Goal: Task Accomplishment & Management: Use online tool/utility

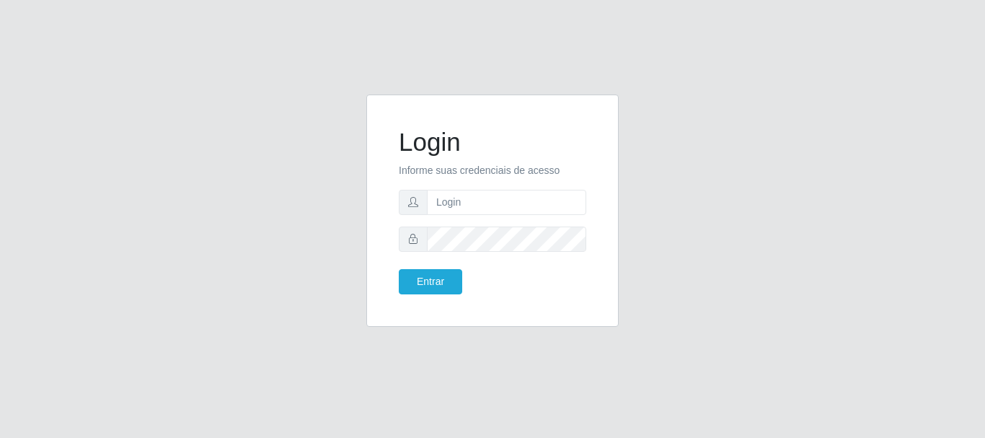
type input "[EMAIL_ADDRESS][DOMAIN_NAME]"
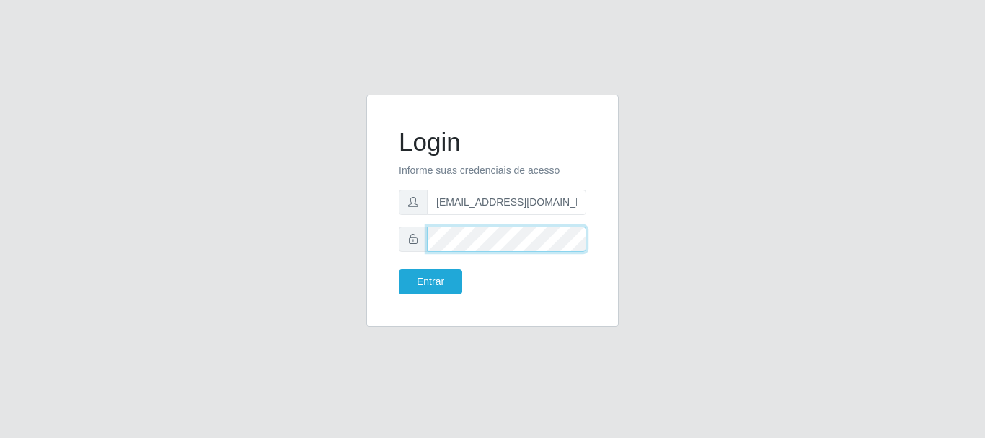
click at [399, 269] on button "Entrar" at bounding box center [430, 281] width 63 height 25
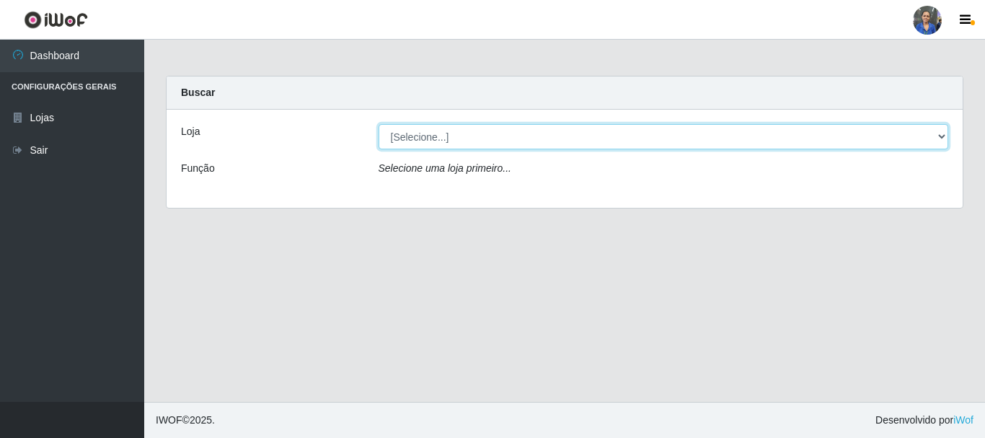
drag, startPoint x: 708, startPoint y: 133, endPoint x: 705, endPoint y: 145, distance: 12.6
click at [708, 133] on select "[Selecione...] SuperFácil Atacado - Rodoviária" at bounding box center [664, 136] width 570 height 25
select select "400"
click at [379, 124] on select "[Selecione...] SuperFácil Atacado - Rodoviária" at bounding box center [664, 136] width 570 height 25
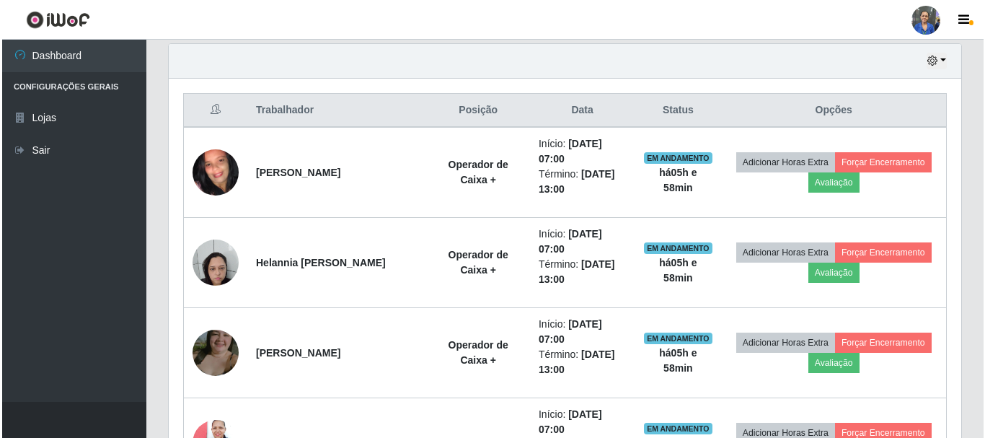
scroll to position [577, 0]
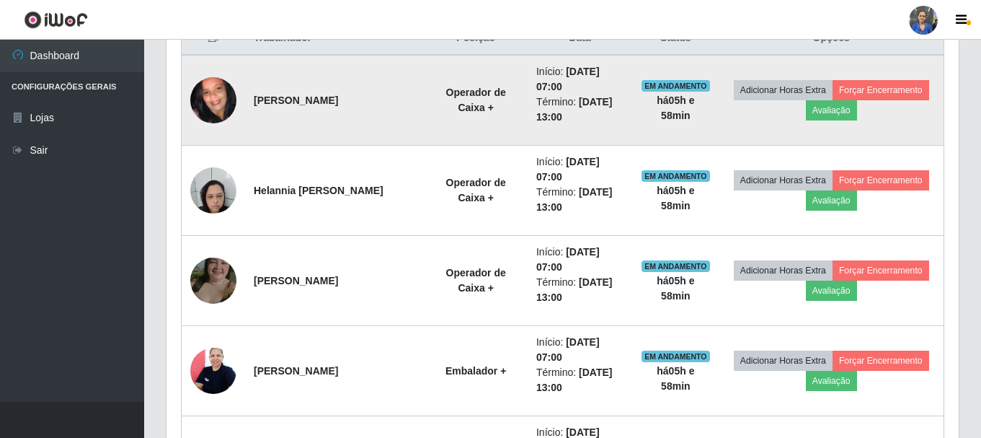
click at [215, 113] on img at bounding box center [213, 100] width 46 height 102
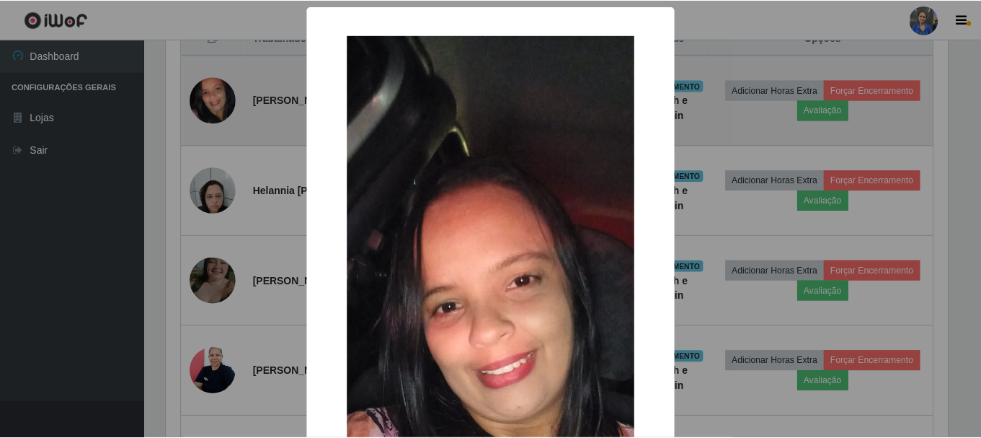
scroll to position [299, 785]
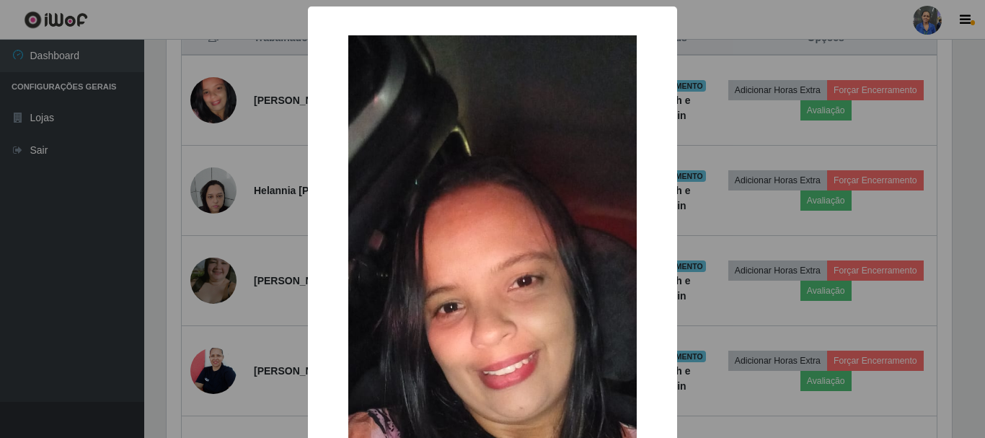
click at [260, 97] on div "× OK Cancel" at bounding box center [492, 219] width 985 height 438
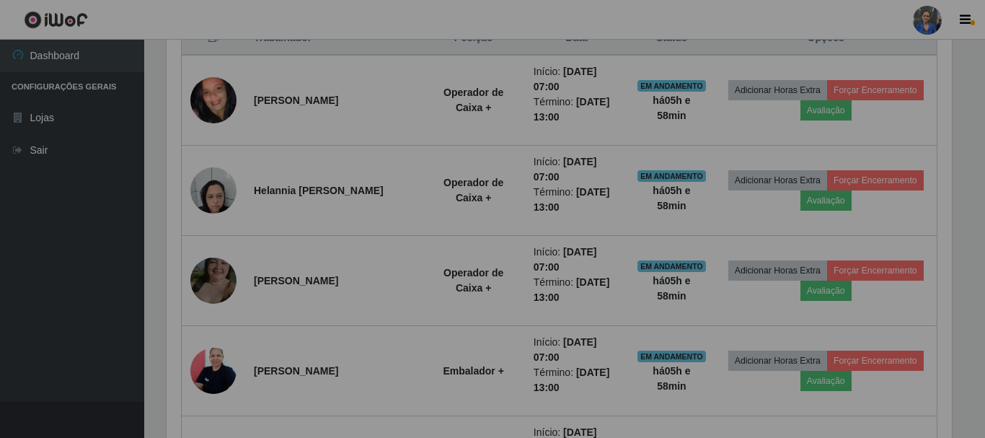
scroll to position [299, 793]
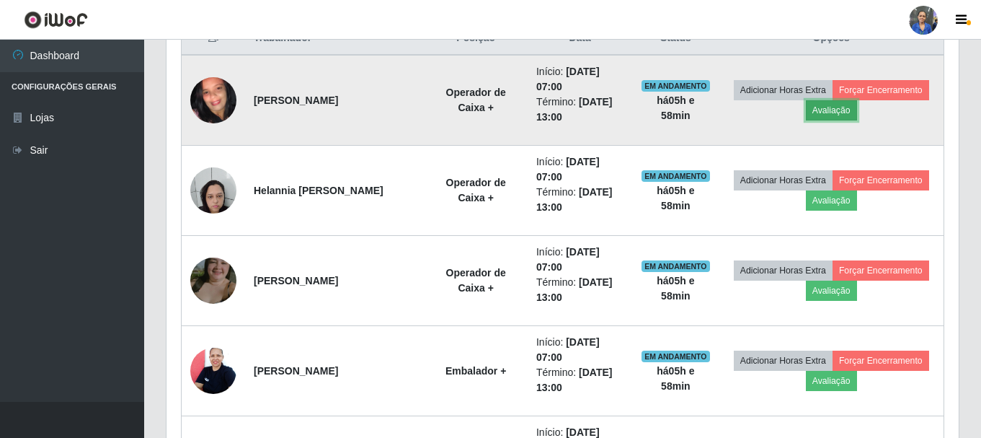
click at [839, 112] on button "Avaliação" at bounding box center [831, 110] width 51 height 20
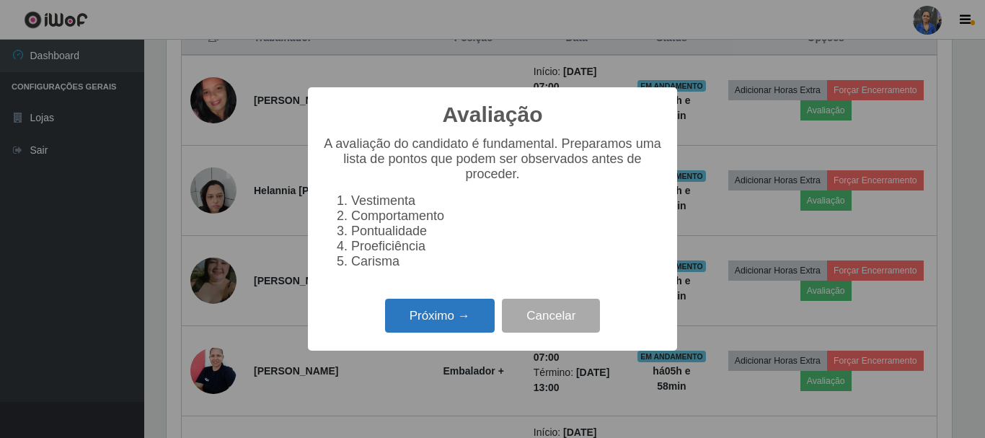
click at [420, 310] on button "Próximo →" at bounding box center [440, 316] width 110 height 34
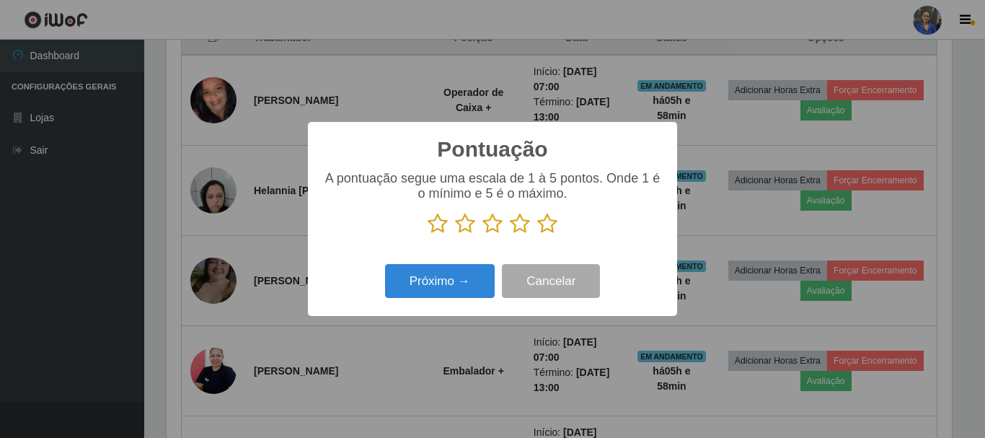
click at [550, 224] on icon at bounding box center [547, 224] width 20 height 22
click at [537, 234] on input "radio" at bounding box center [537, 234] width 0 height 0
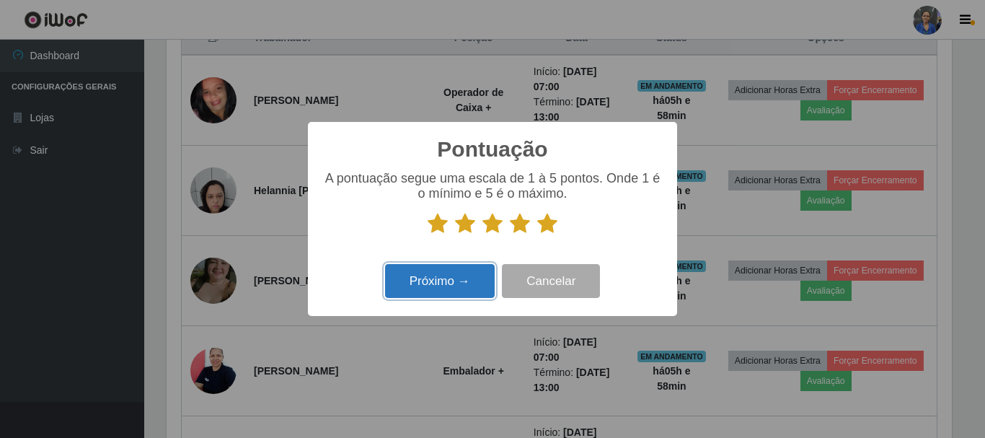
click at [437, 276] on button "Próximo →" at bounding box center [440, 281] width 110 height 34
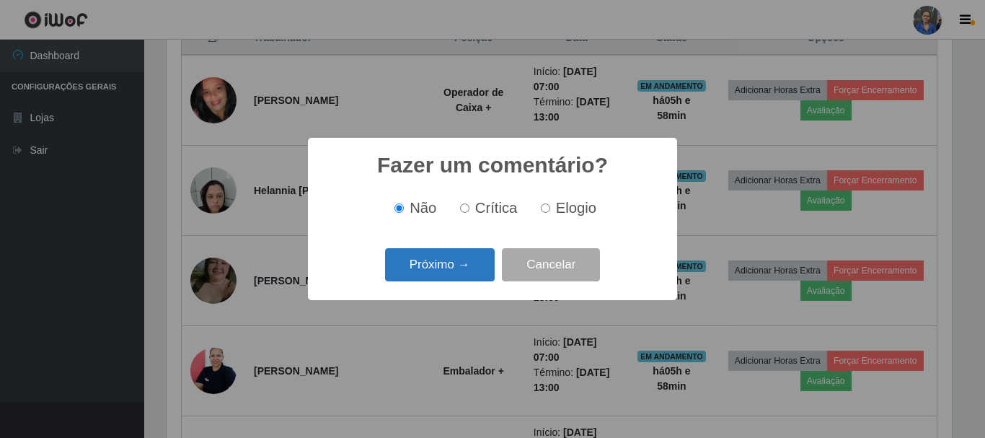
click at [443, 261] on button "Próximo →" at bounding box center [440, 265] width 110 height 34
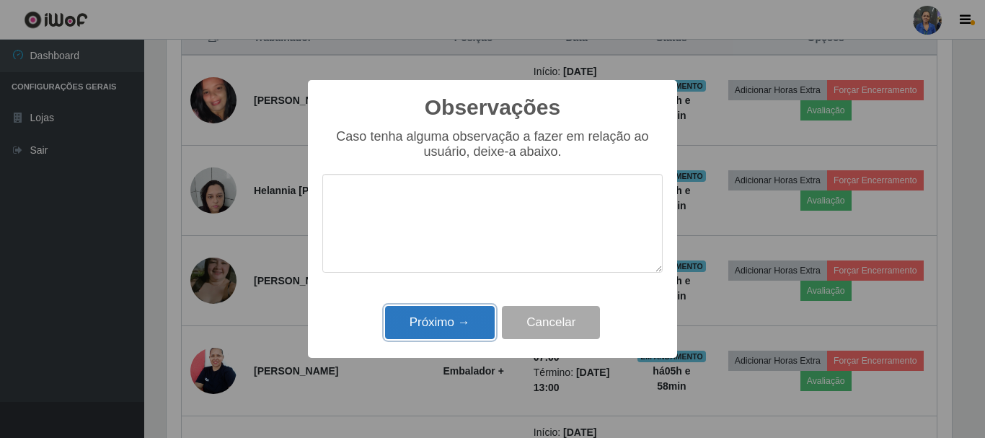
drag, startPoint x: 446, startPoint y: 322, endPoint x: 453, endPoint y: 314, distance: 11.3
click at [446, 321] on button "Próximo →" at bounding box center [440, 323] width 110 height 34
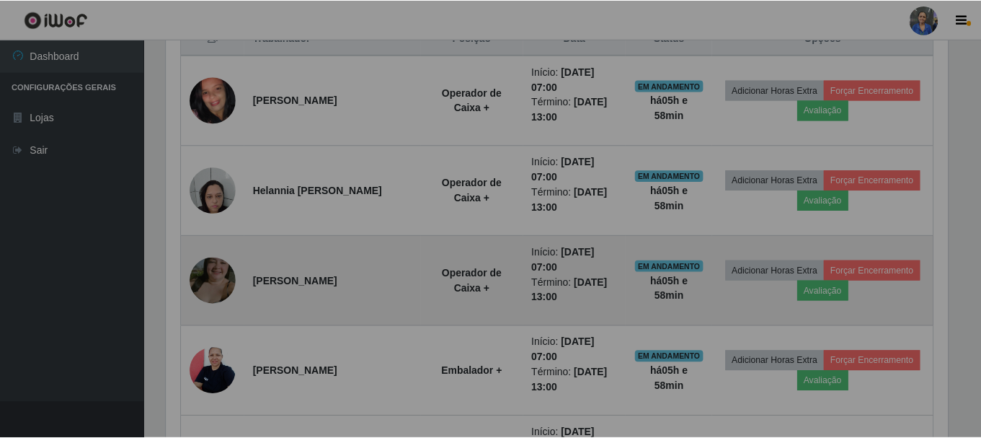
scroll to position [299, 793]
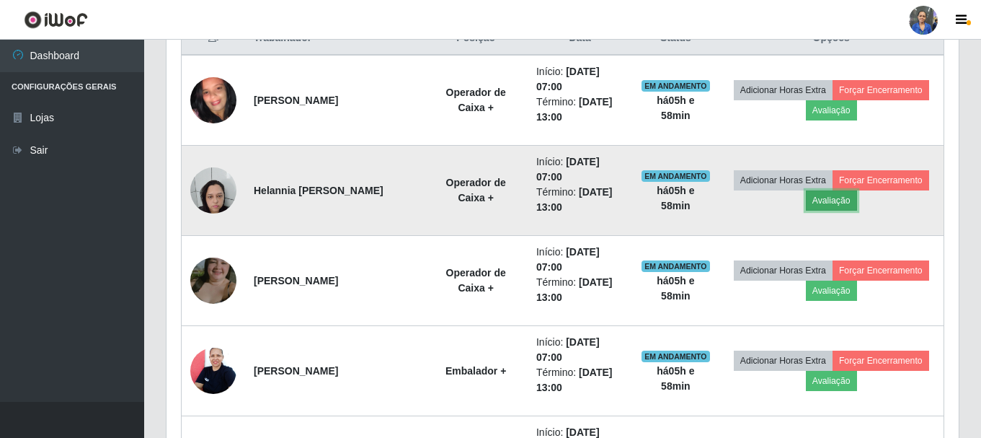
click at [829, 205] on button "Avaliação" at bounding box center [831, 200] width 51 height 20
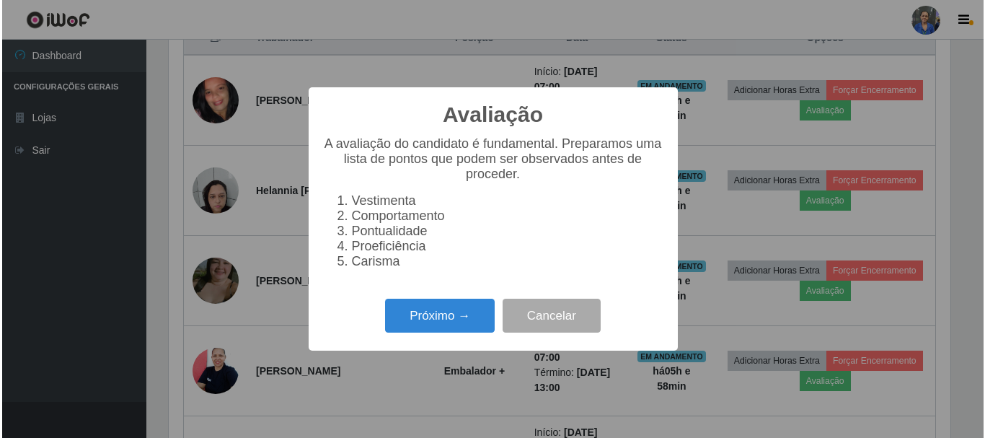
scroll to position [299, 785]
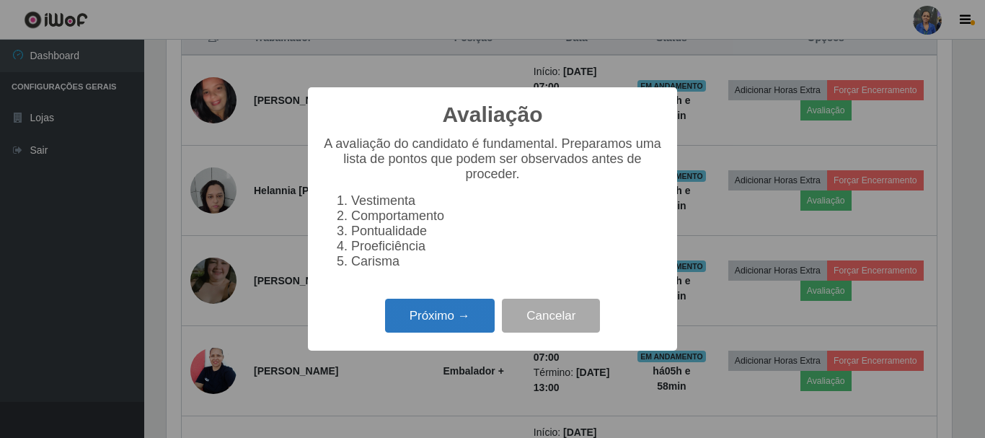
click at [404, 332] on button "Próximo →" at bounding box center [440, 316] width 110 height 34
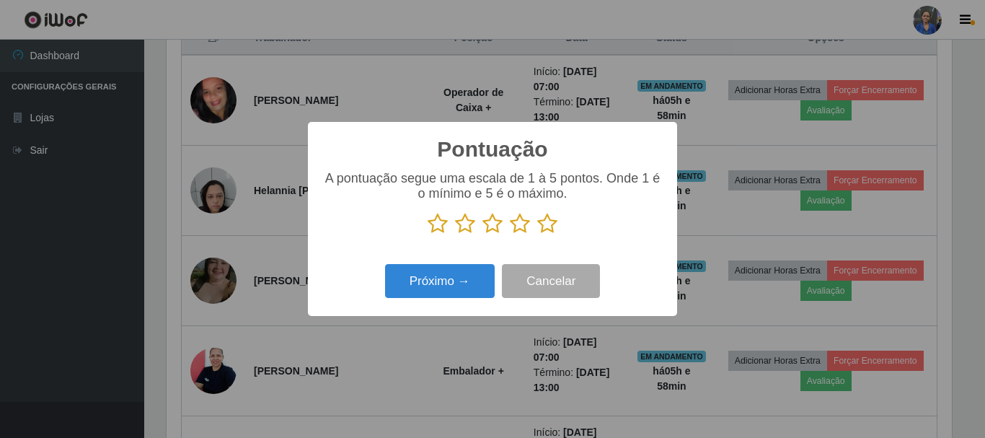
click at [554, 224] on icon at bounding box center [547, 224] width 20 height 22
click at [537, 234] on input "radio" at bounding box center [537, 234] width 0 height 0
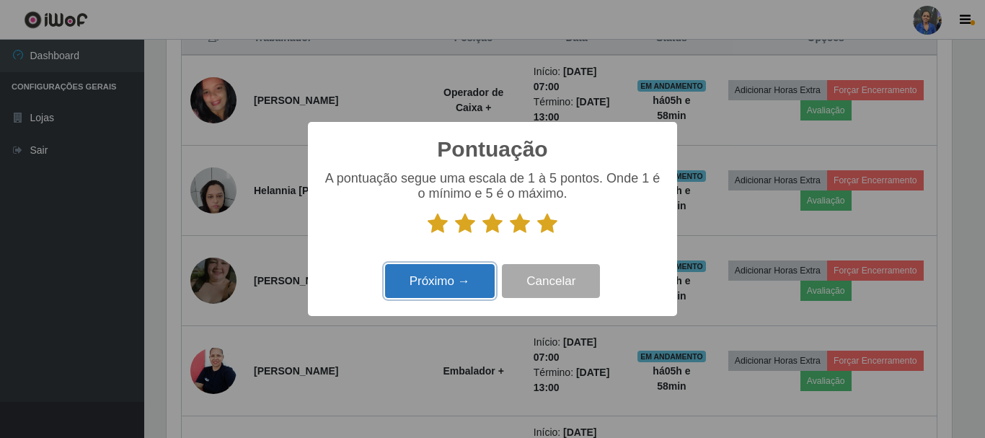
click at [465, 286] on button "Próximo →" at bounding box center [440, 281] width 110 height 34
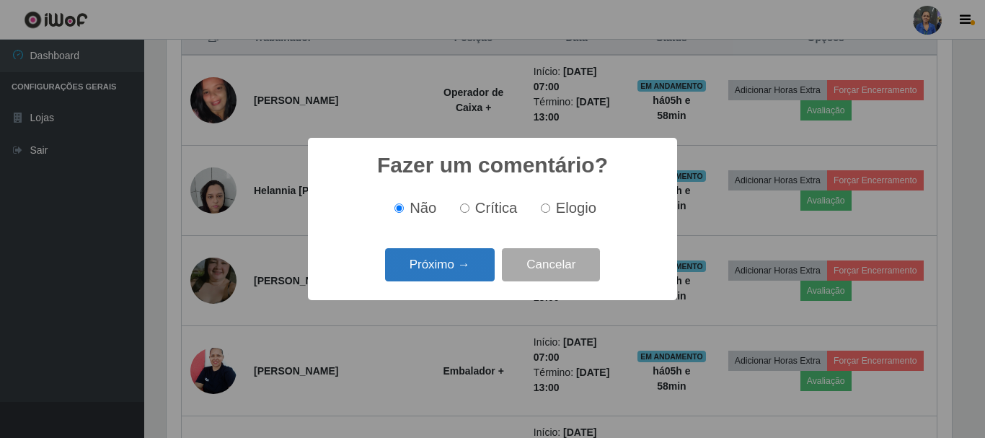
click at [455, 262] on button "Próximo →" at bounding box center [440, 265] width 110 height 34
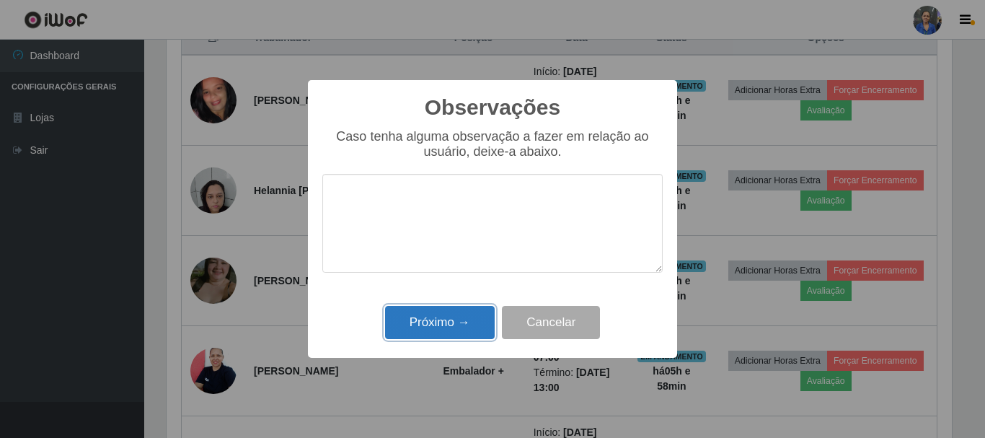
click at [446, 311] on button "Próximo →" at bounding box center [440, 323] width 110 height 34
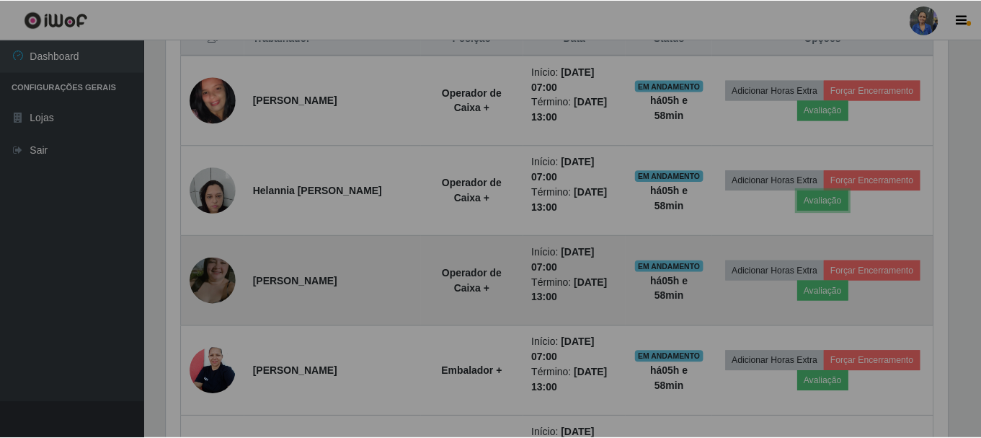
scroll to position [299, 793]
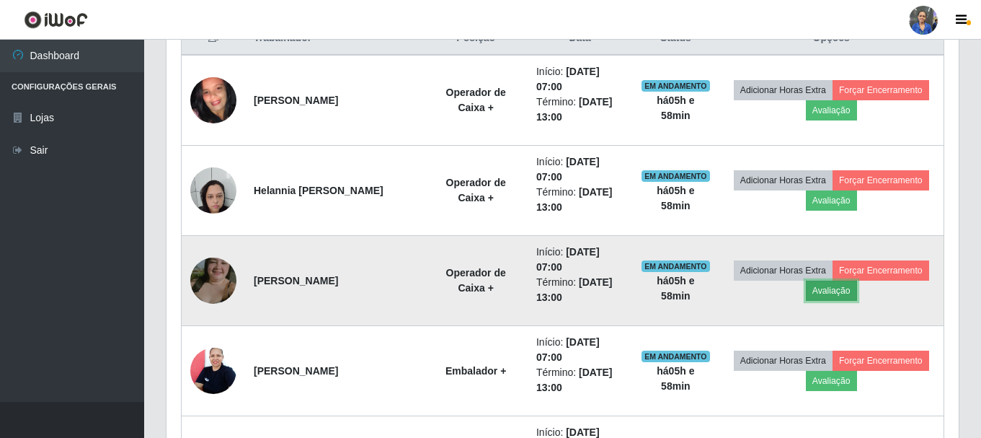
click at [839, 296] on button "Avaliação" at bounding box center [831, 291] width 51 height 20
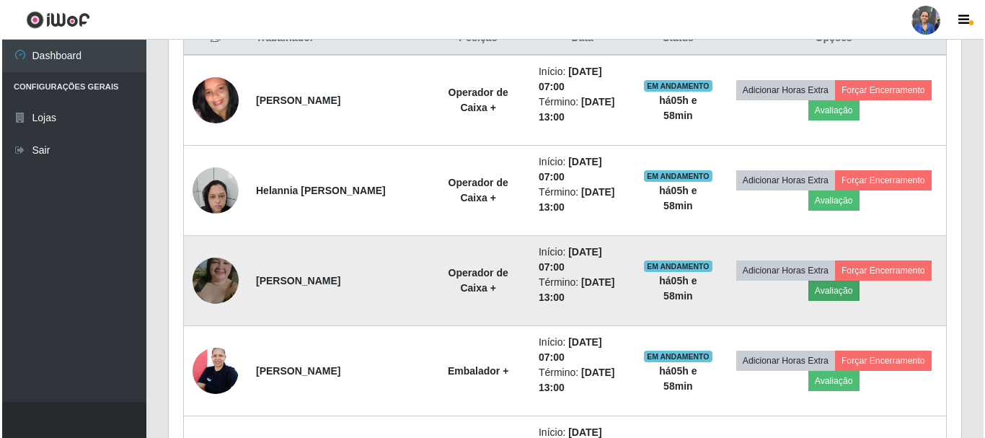
scroll to position [299, 785]
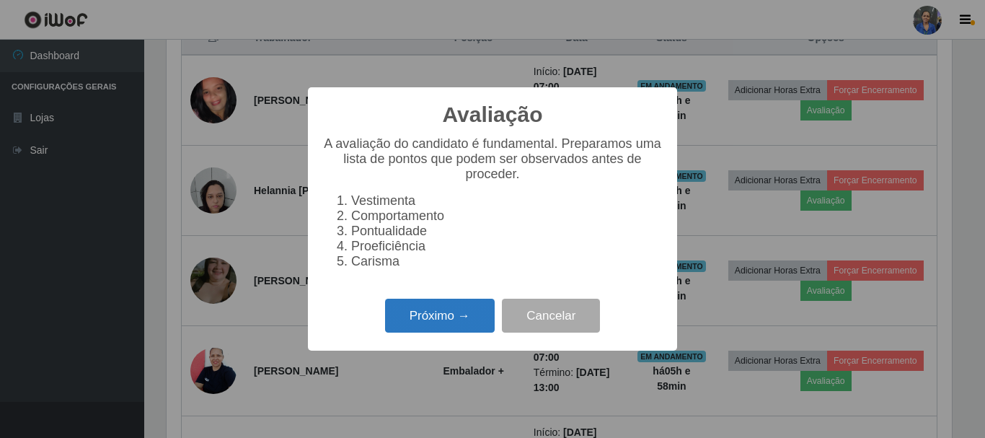
click at [473, 321] on button "Próximo →" at bounding box center [440, 316] width 110 height 34
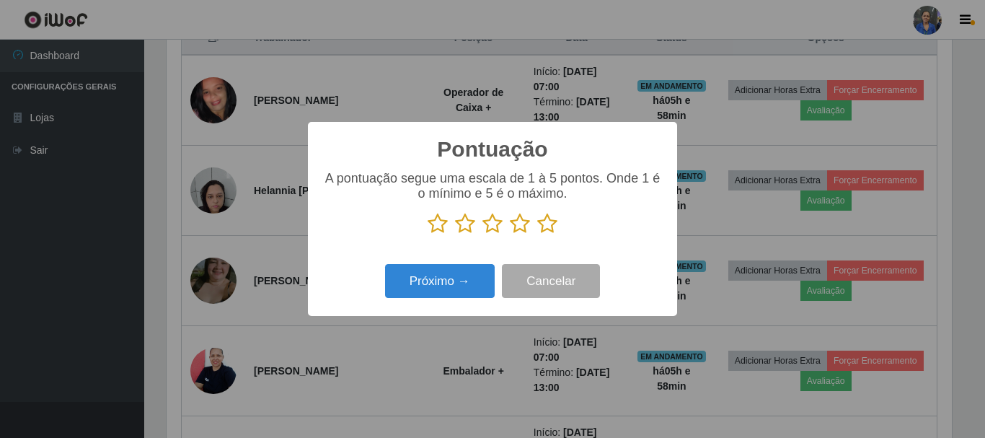
click at [542, 226] on icon at bounding box center [547, 224] width 20 height 22
click at [537, 234] on input "radio" at bounding box center [537, 234] width 0 height 0
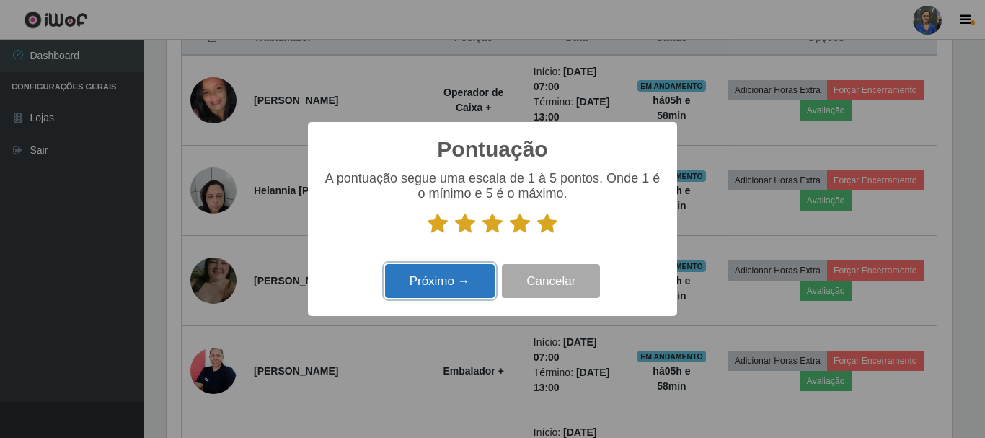
click at [435, 295] on button "Próximo →" at bounding box center [440, 281] width 110 height 34
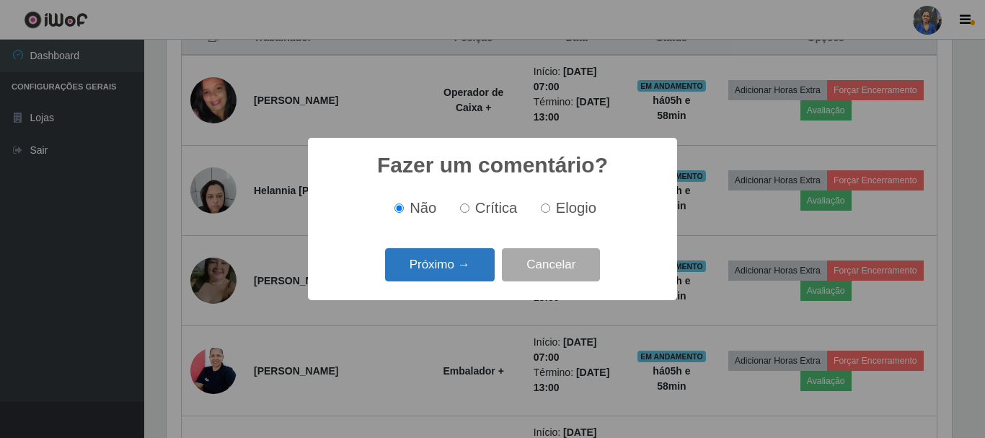
click at [438, 272] on button "Próximo →" at bounding box center [440, 265] width 110 height 34
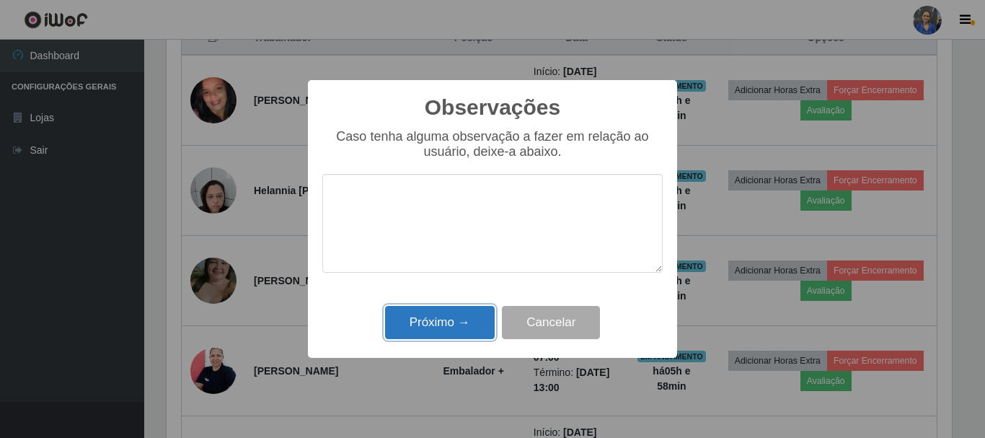
click at [434, 330] on button "Próximo →" at bounding box center [440, 323] width 110 height 34
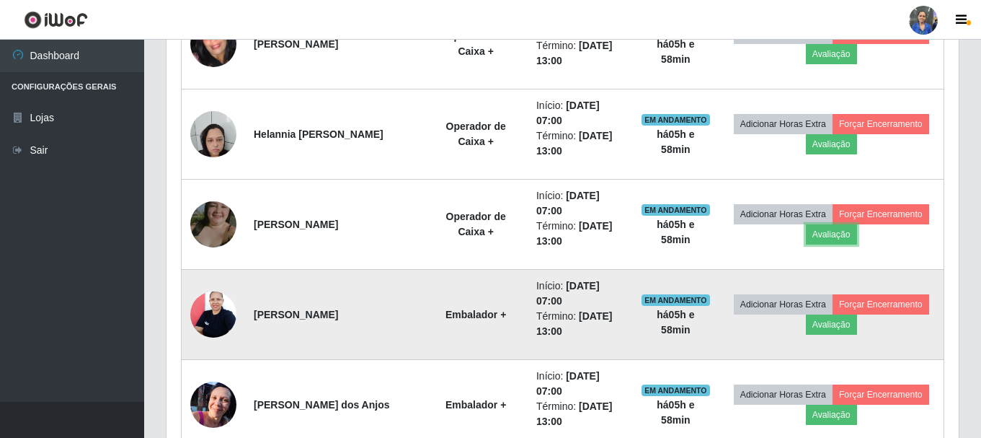
scroll to position [649, 0]
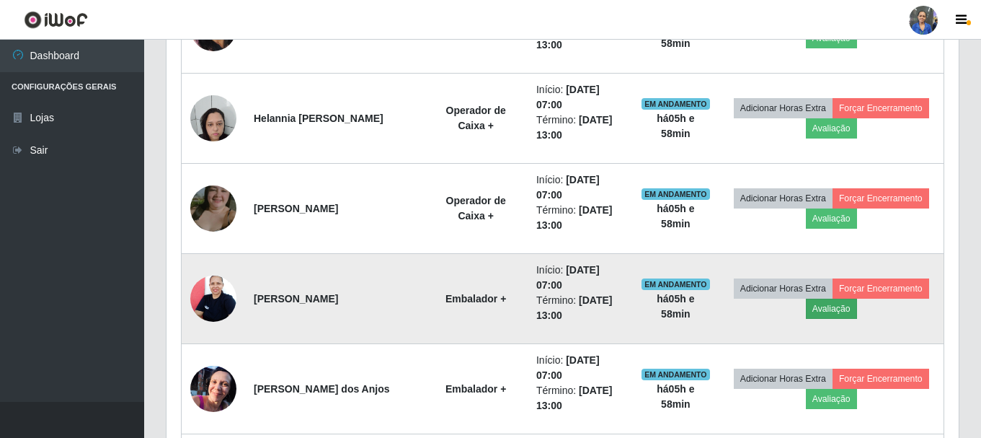
click at [842, 319] on td "Adicionar Horas Extra Forçar Encerramento Avaliação" at bounding box center [831, 299] width 225 height 90
click at [837, 317] on button "Avaliação" at bounding box center [831, 309] width 51 height 20
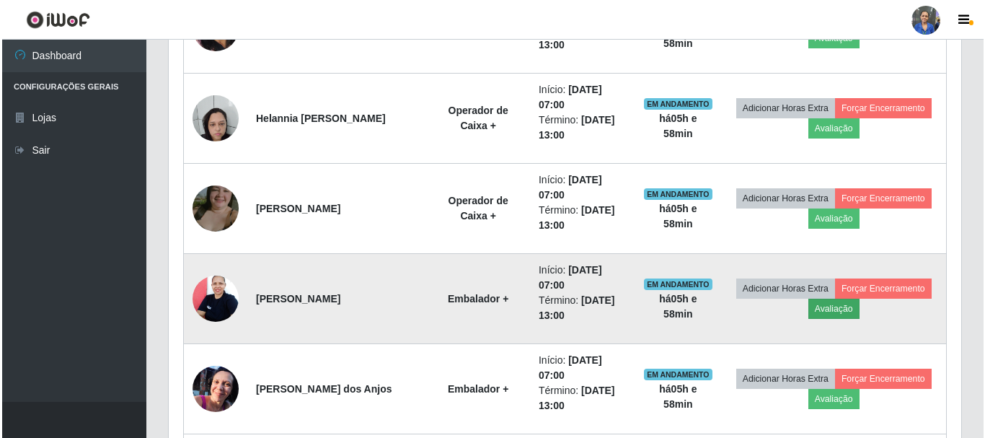
scroll to position [299, 785]
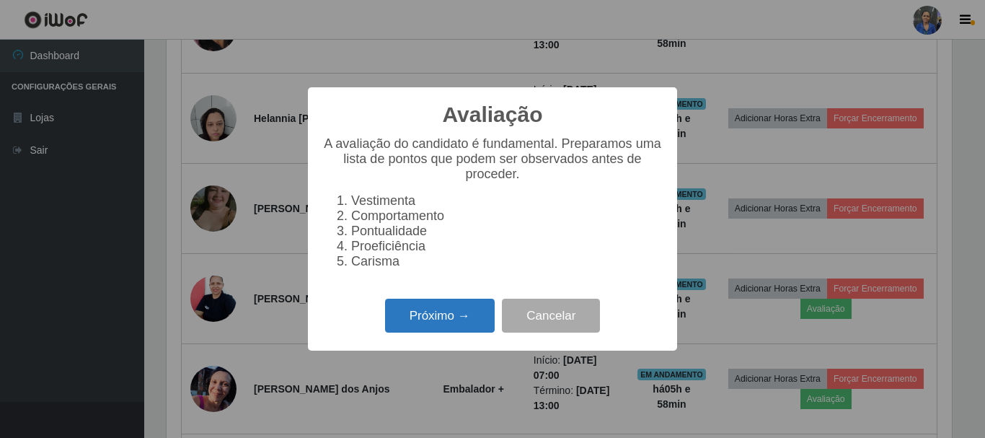
click at [435, 332] on button "Próximo →" at bounding box center [440, 316] width 110 height 34
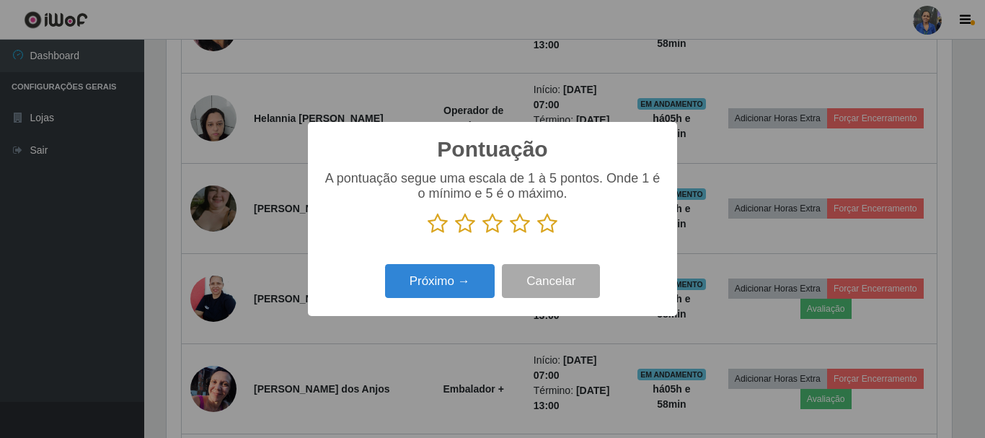
click at [542, 220] on icon at bounding box center [547, 224] width 20 height 22
click at [537, 234] on input "radio" at bounding box center [537, 234] width 0 height 0
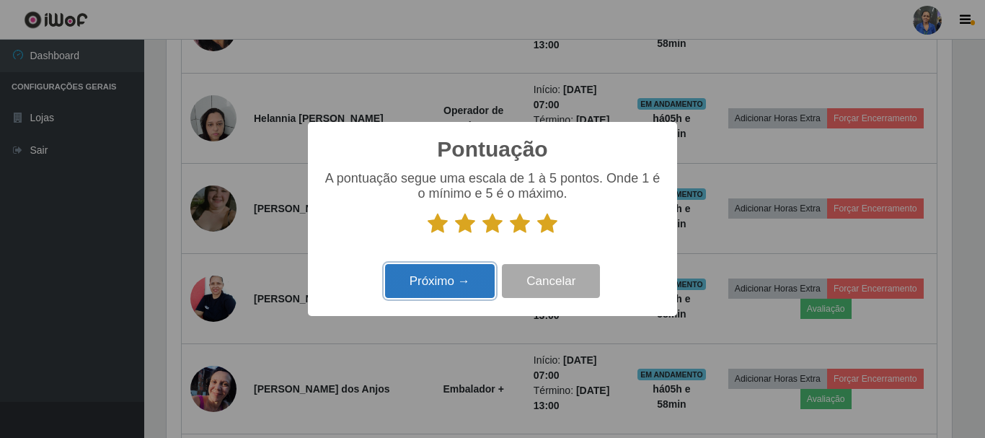
click at [454, 283] on button "Próximo →" at bounding box center [440, 281] width 110 height 34
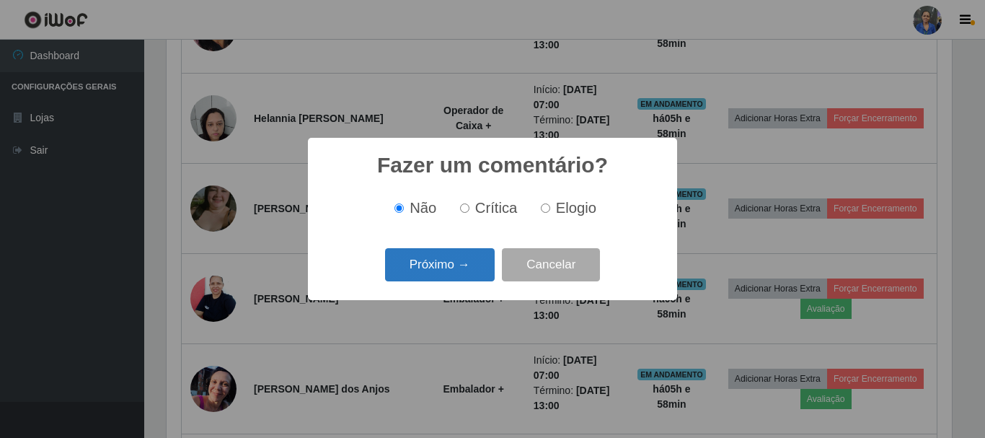
click at [451, 253] on button "Próximo →" at bounding box center [440, 265] width 110 height 34
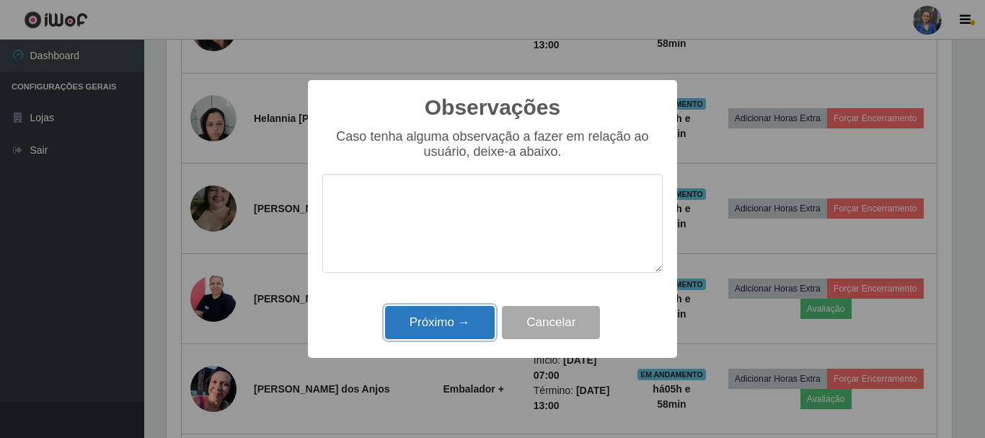
click at [441, 317] on button "Próximo →" at bounding box center [440, 323] width 110 height 34
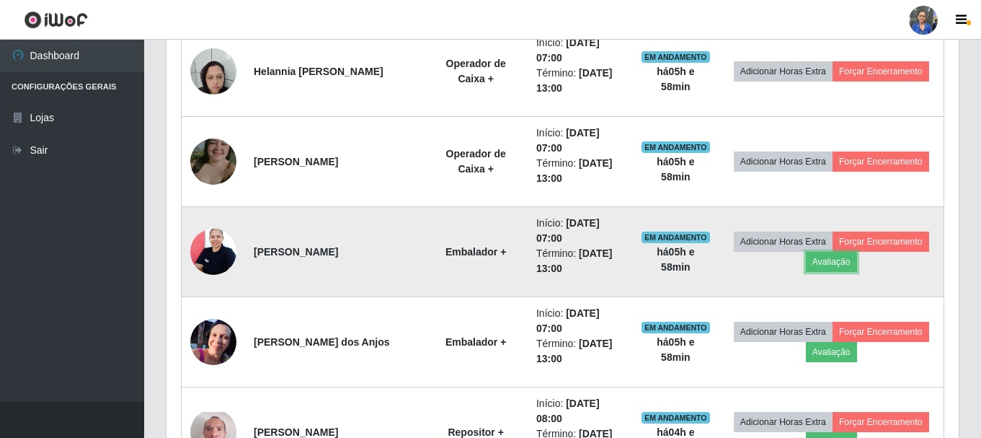
scroll to position [0, 0]
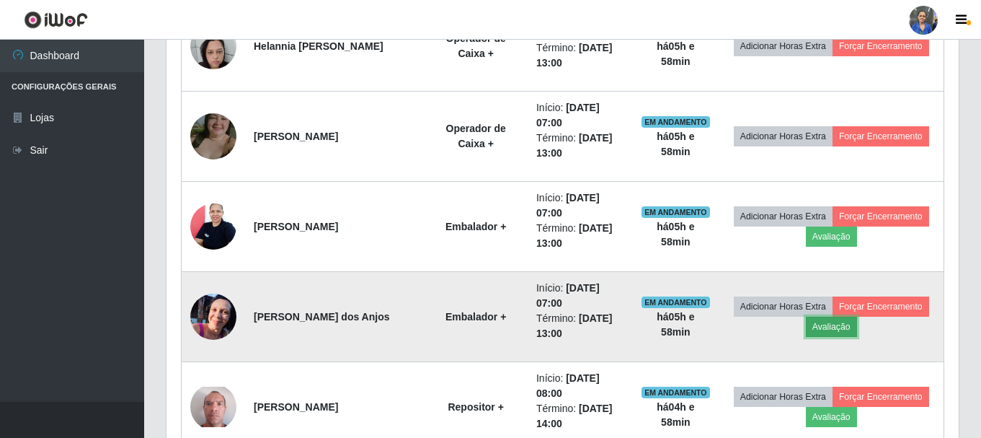
click at [838, 332] on button "Avaliação" at bounding box center [831, 327] width 51 height 20
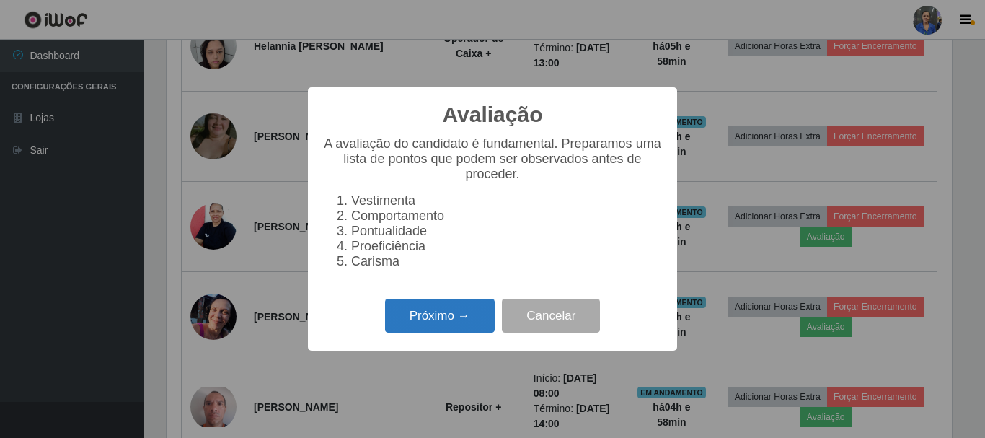
click at [410, 330] on button "Próximo →" at bounding box center [440, 316] width 110 height 34
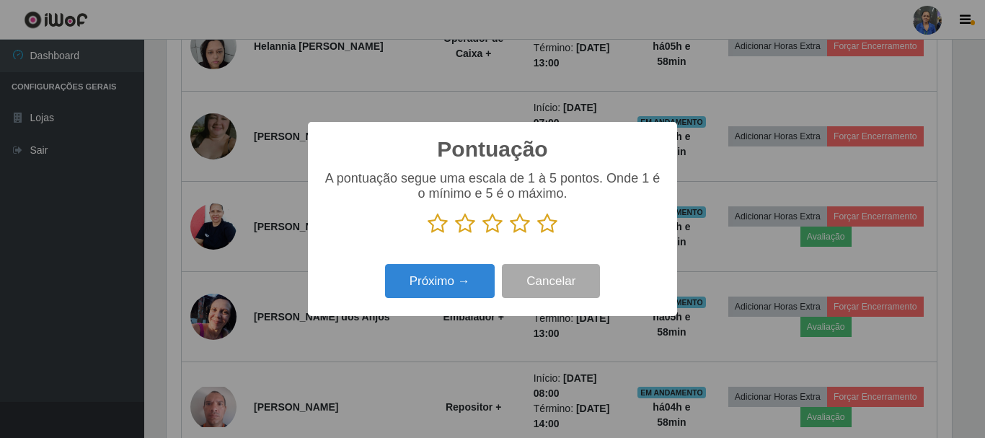
click at [555, 228] on icon at bounding box center [547, 224] width 20 height 22
click at [537, 234] on input "radio" at bounding box center [537, 234] width 0 height 0
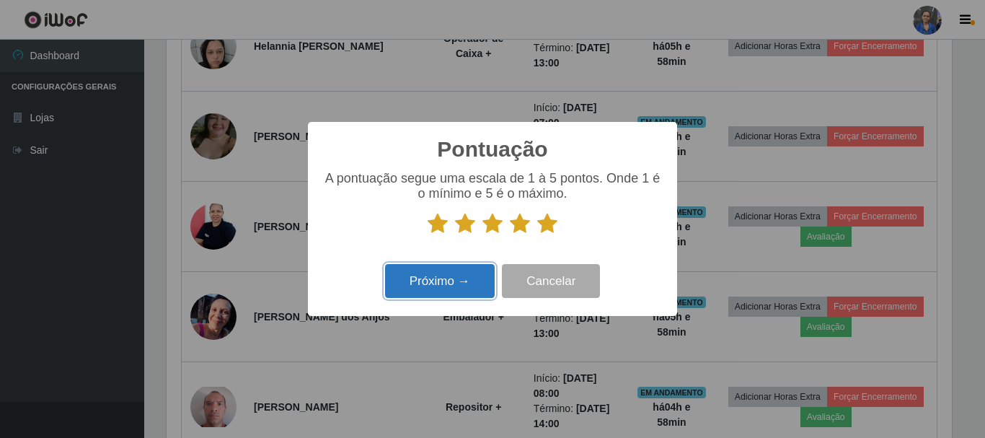
click at [445, 293] on button "Próximo →" at bounding box center [440, 281] width 110 height 34
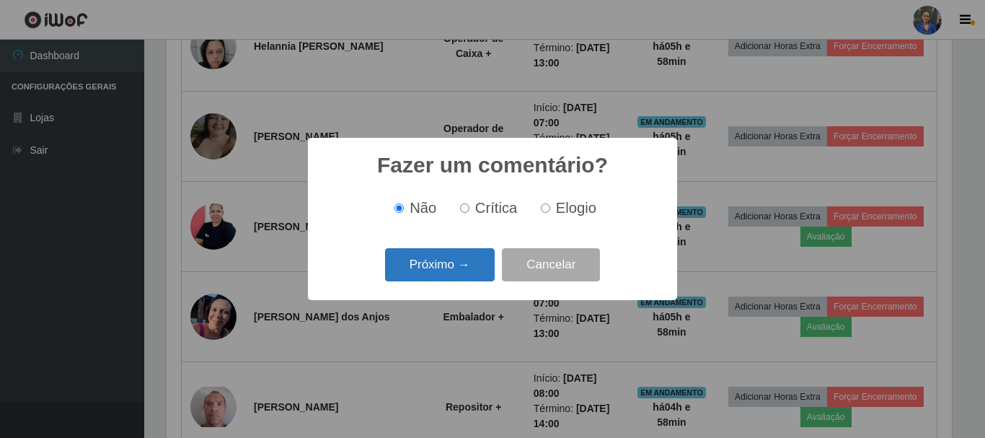
click at [451, 268] on button "Próximo →" at bounding box center [440, 265] width 110 height 34
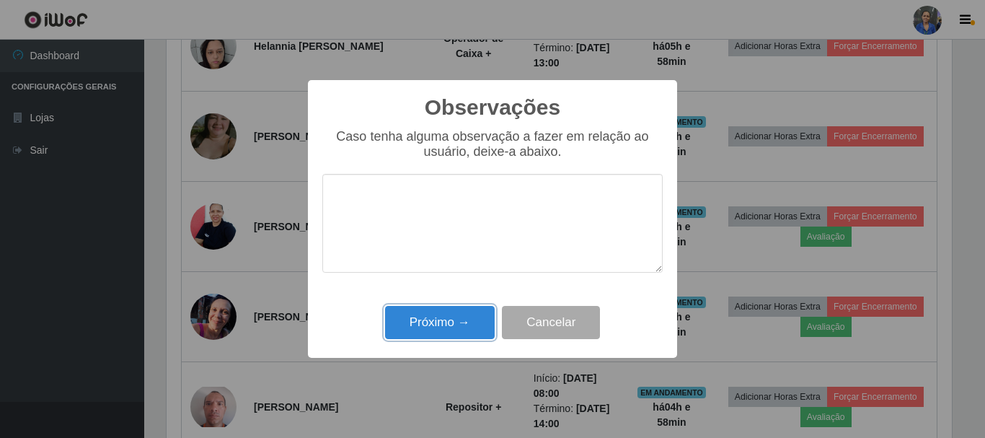
click at [459, 325] on button "Próximo →" at bounding box center [440, 323] width 110 height 34
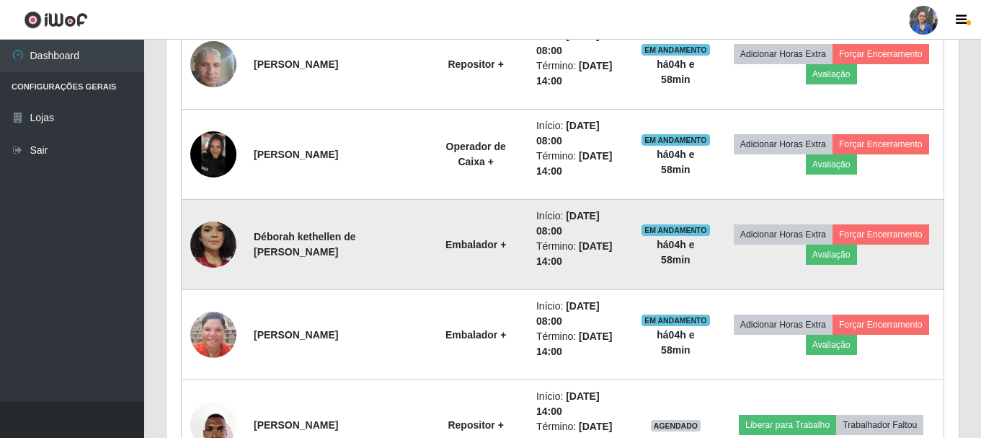
click at [214, 247] on img at bounding box center [213, 244] width 46 height 95
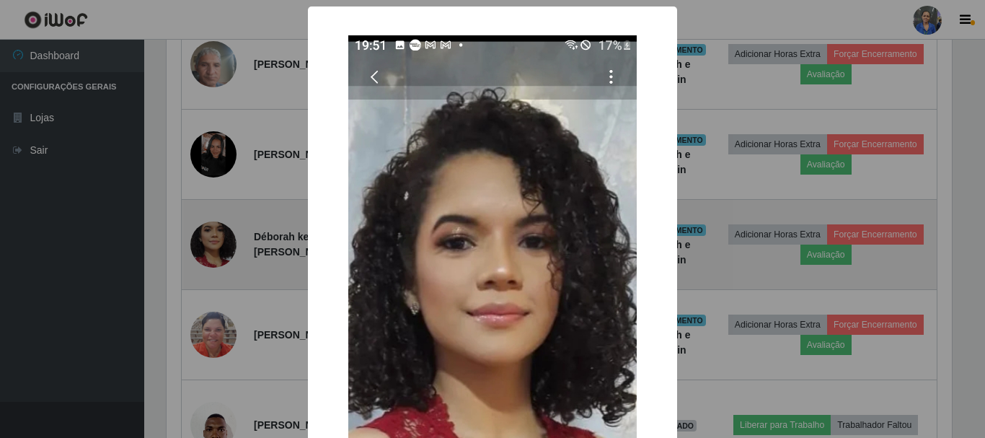
click at [214, 247] on div "× OK Cancel" at bounding box center [492, 219] width 985 height 438
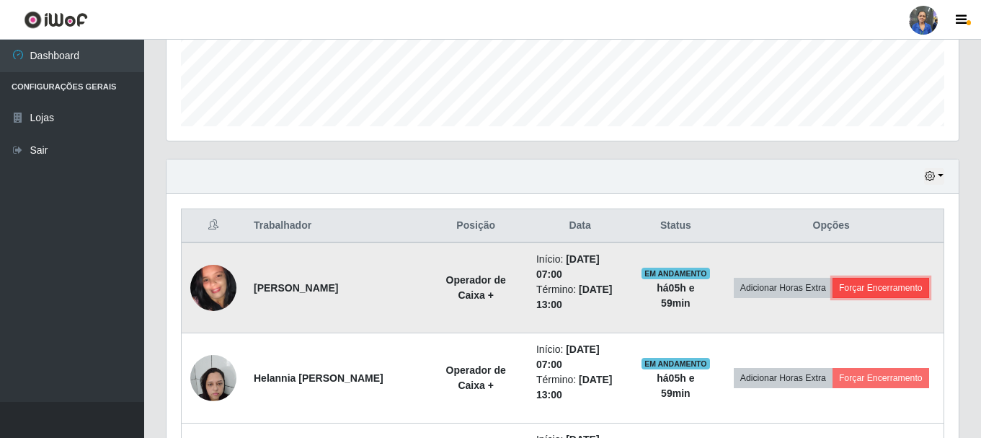
click at [878, 291] on button "Forçar Encerramento" at bounding box center [881, 288] width 97 height 20
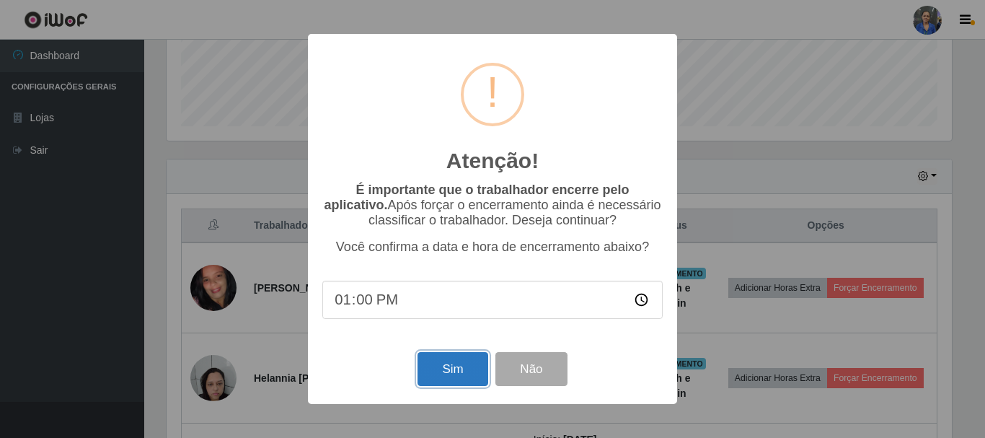
click at [480, 376] on button "Sim" at bounding box center [453, 369] width 70 height 34
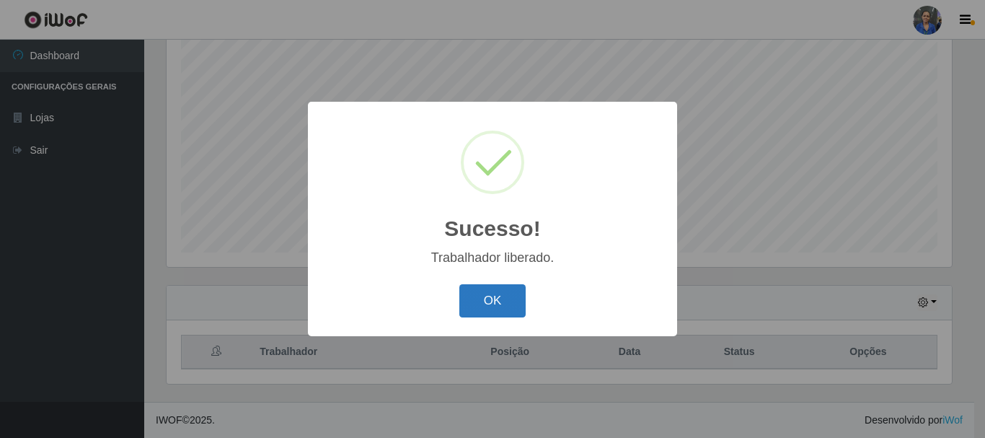
click at [477, 310] on button "OK" at bounding box center [492, 301] width 67 height 34
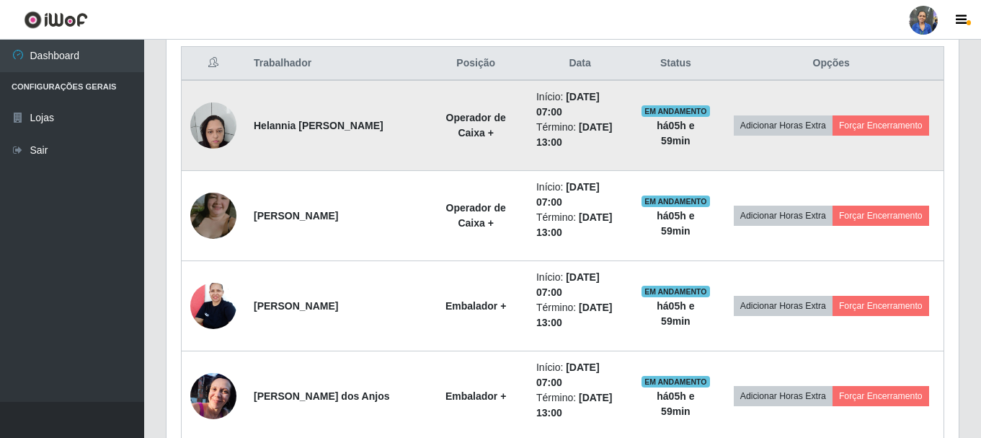
click at [226, 128] on img at bounding box center [213, 124] width 46 height 61
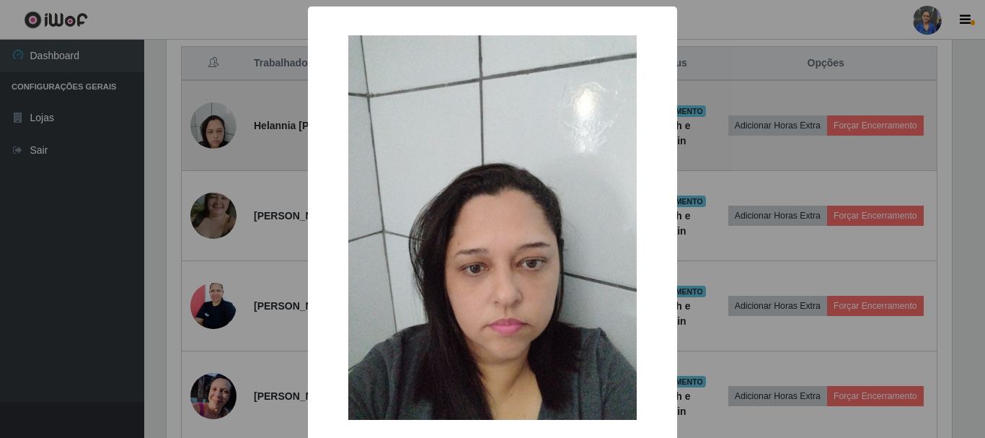
click at [226, 128] on div "× OK Cancel" at bounding box center [492, 219] width 985 height 438
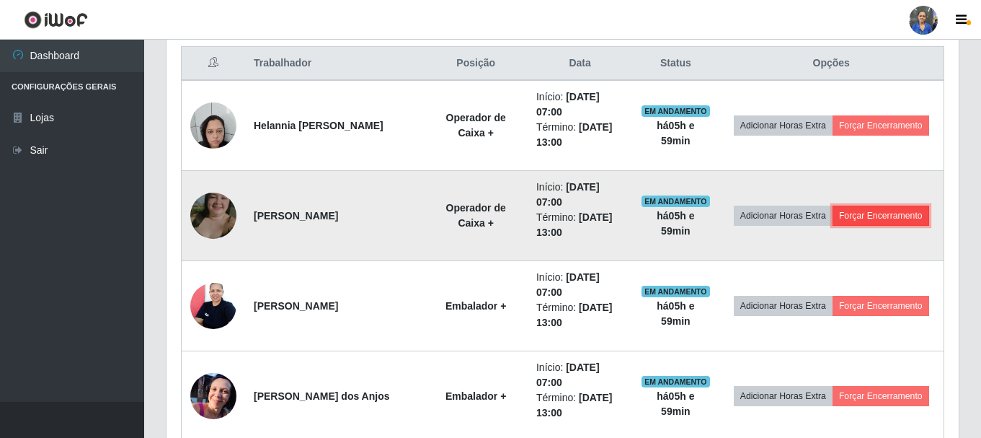
click at [860, 212] on button "Forçar Encerramento" at bounding box center [881, 216] width 97 height 20
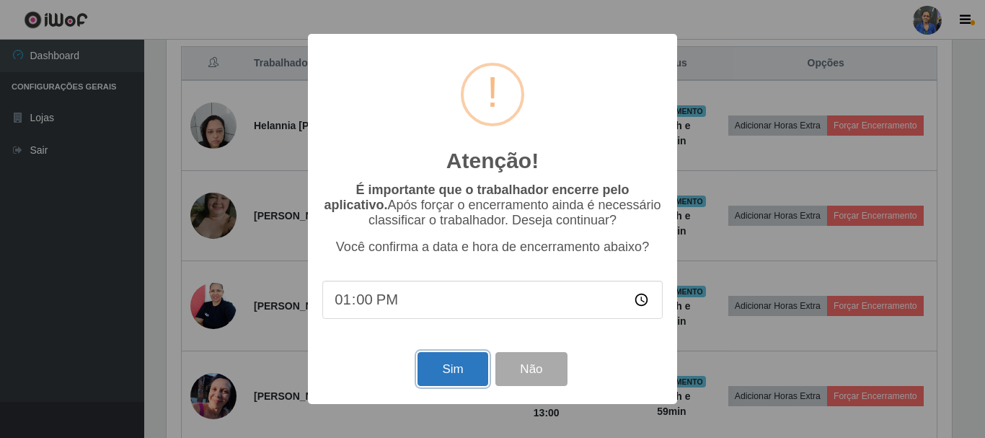
click at [445, 360] on button "Sim" at bounding box center [453, 369] width 70 height 34
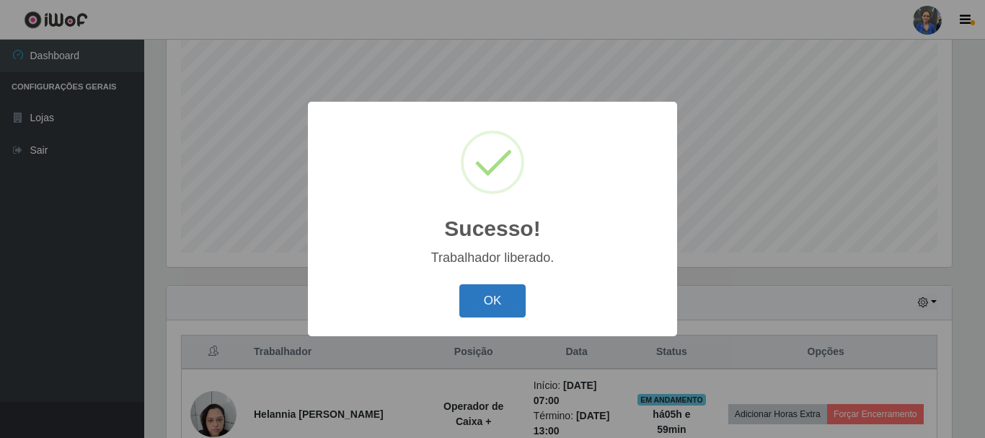
click at [483, 297] on button "OK" at bounding box center [492, 301] width 67 height 34
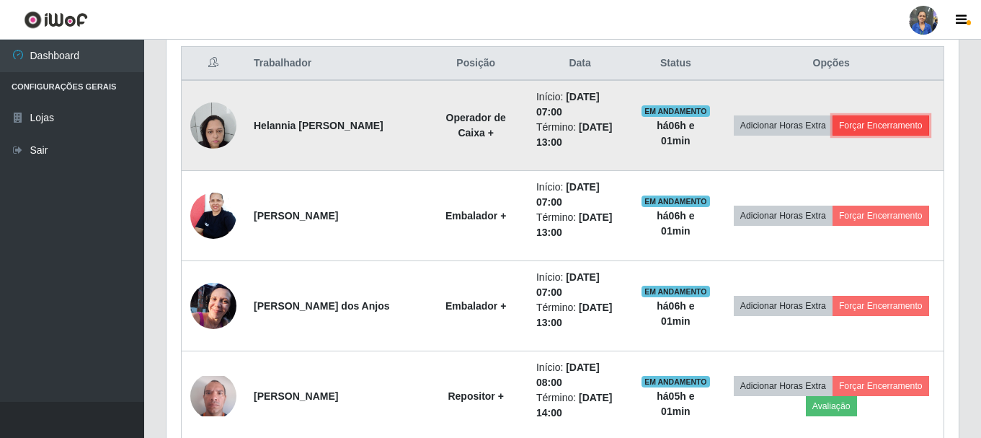
click at [880, 126] on button "Forçar Encerramento" at bounding box center [881, 125] width 97 height 20
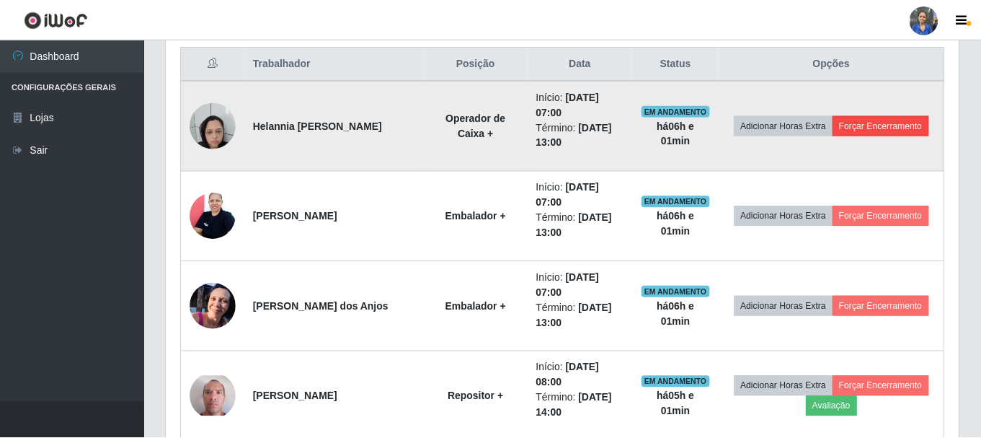
scroll to position [299, 785]
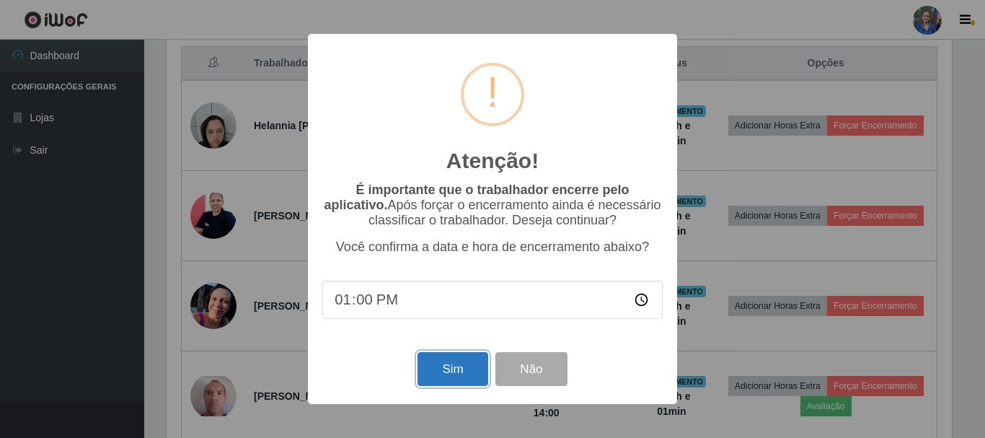
click at [465, 378] on button "Sim" at bounding box center [453, 369] width 70 height 34
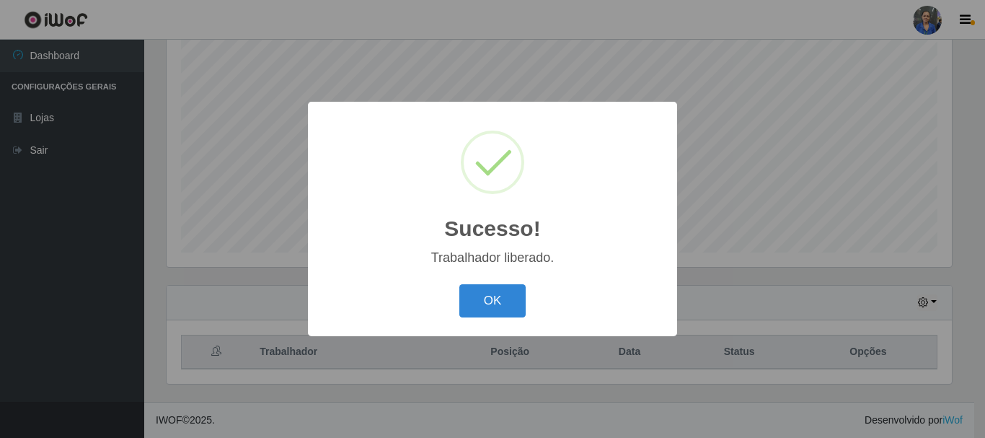
click at [498, 283] on div "OK Cancel" at bounding box center [492, 300] width 340 height 41
click at [496, 293] on button "OK" at bounding box center [492, 301] width 67 height 34
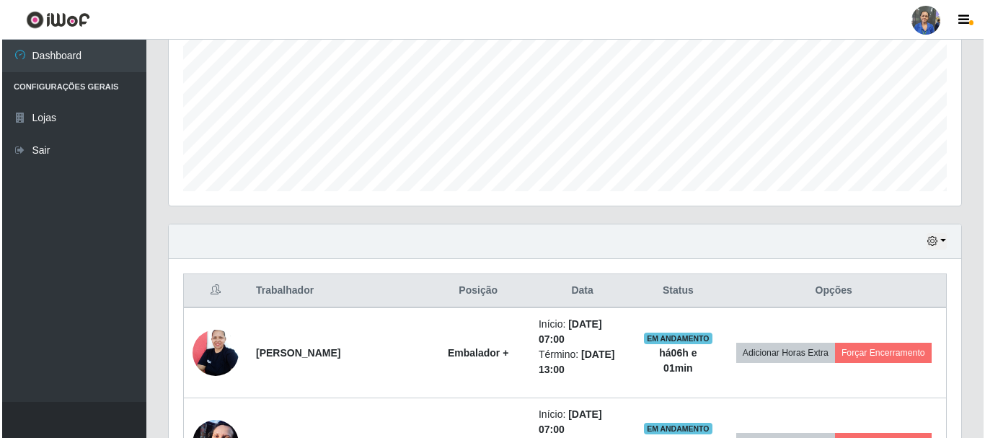
scroll to position [407, 0]
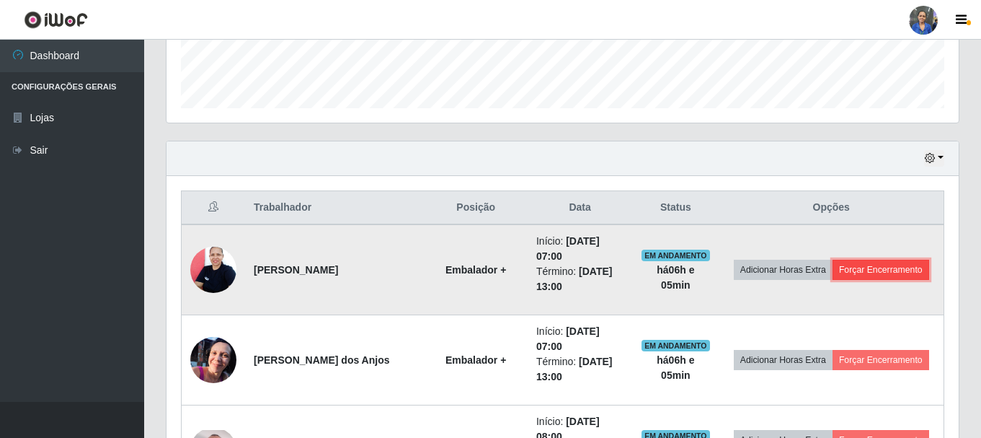
click at [919, 270] on button "Forçar Encerramento" at bounding box center [881, 270] width 97 height 20
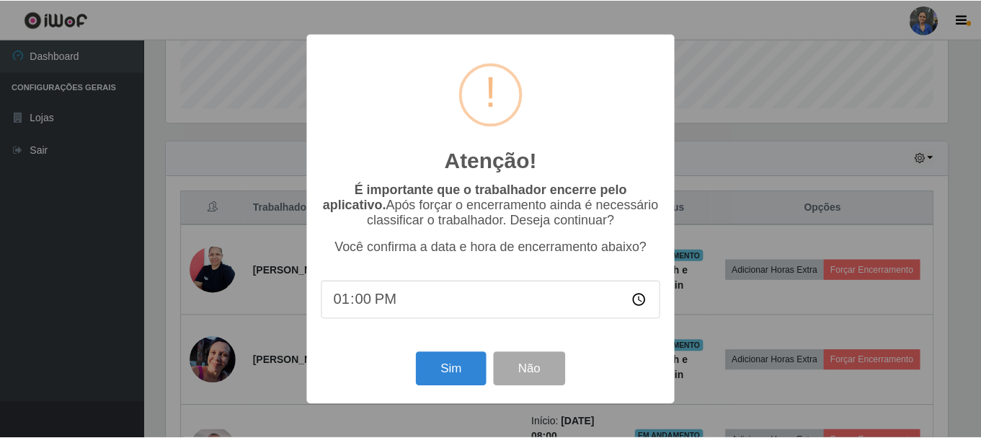
scroll to position [299, 785]
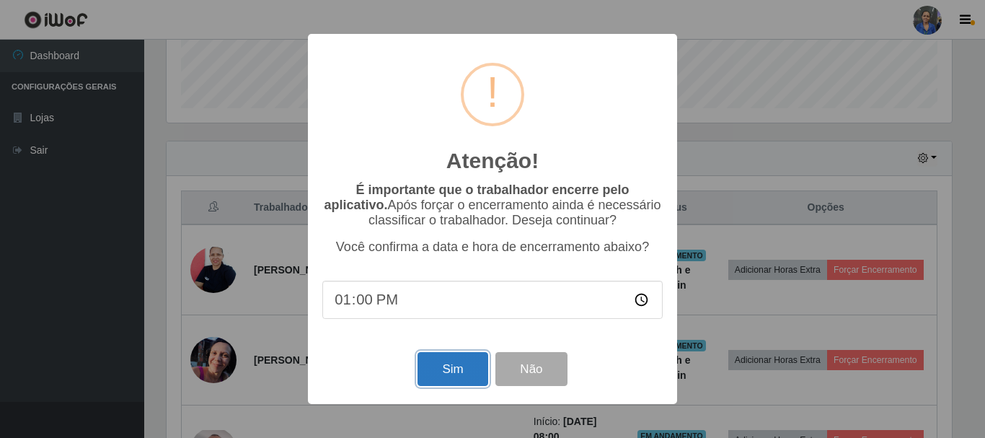
click at [462, 375] on button "Sim" at bounding box center [453, 369] width 70 height 34
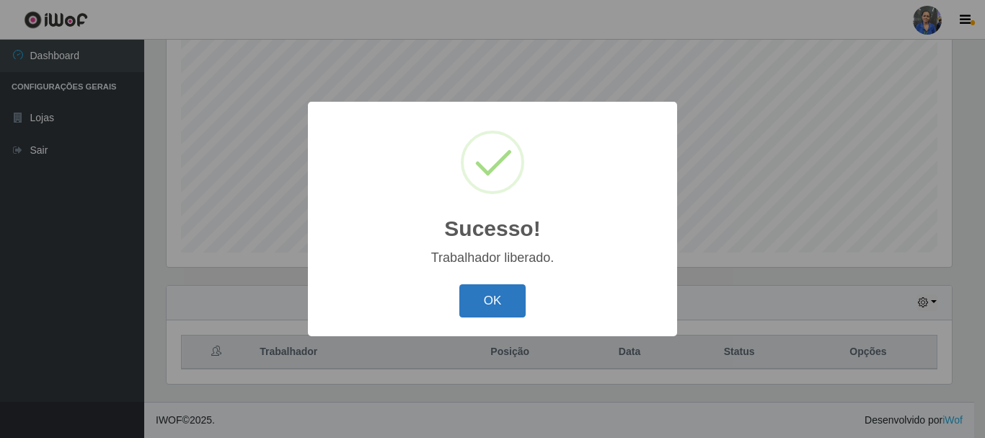
click at [471, 299] on button "OK" at bounding box center [492, 301] width 67 height 34
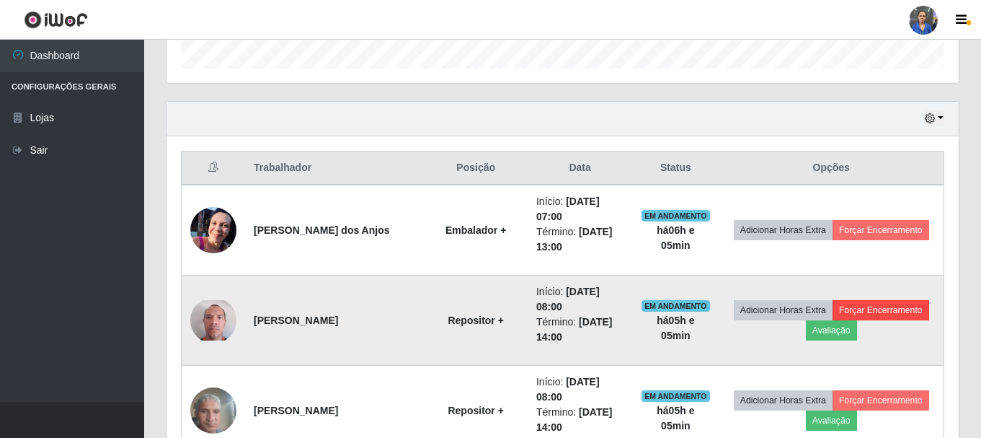
scroll to position [480, 0]
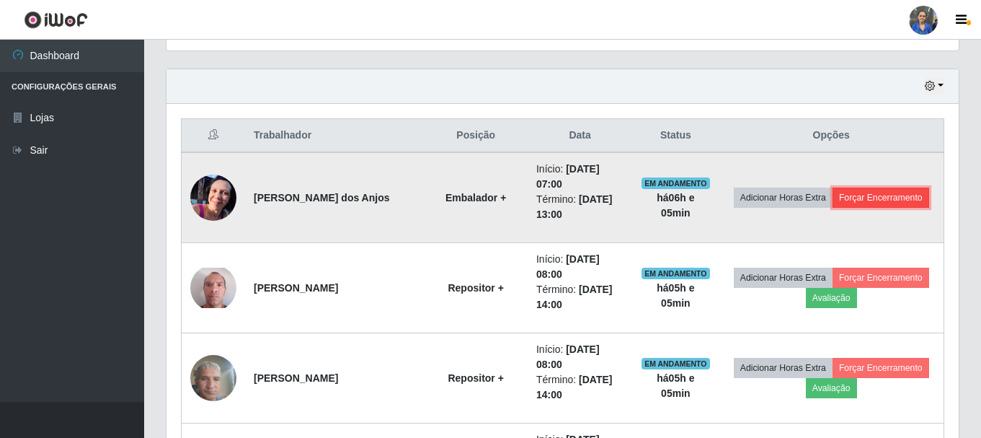
click at [889, 196] on button "Forçar Encerramento" at bounding box center [881, 197] width 97 height 20
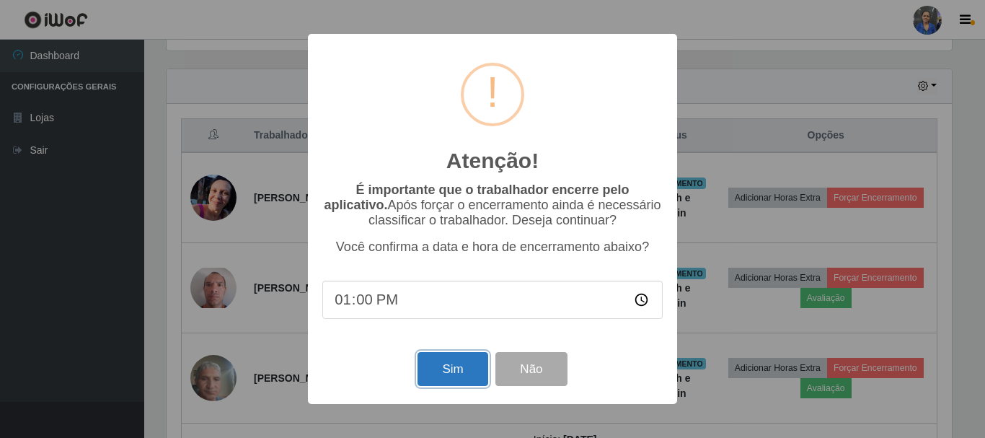
click at [470, 376] on button "Sim" at bounding box center [453, 369] width 70 height 34
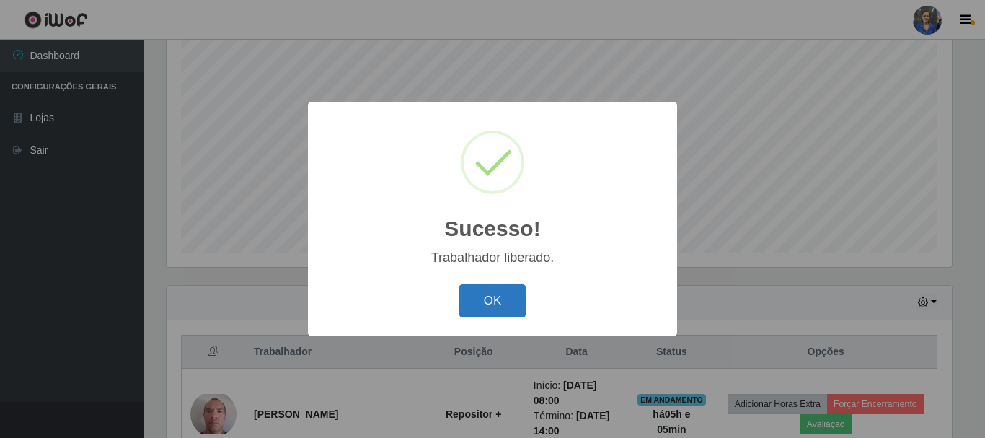
click at [508, 311] on button "OK" at bounding box center [492, 301] width 67 height 34
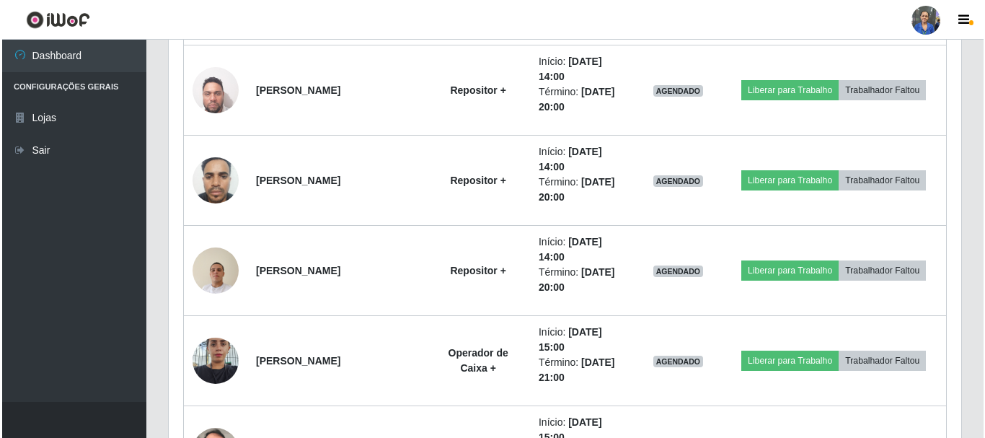
scroll to position [1129, 0]
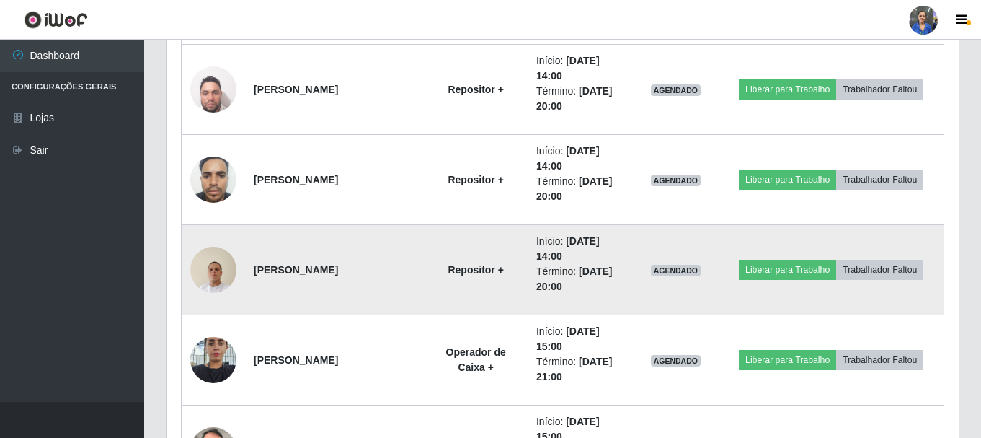
click at [221, 265] on img at bounding box center [213, 269] width 46 height 61
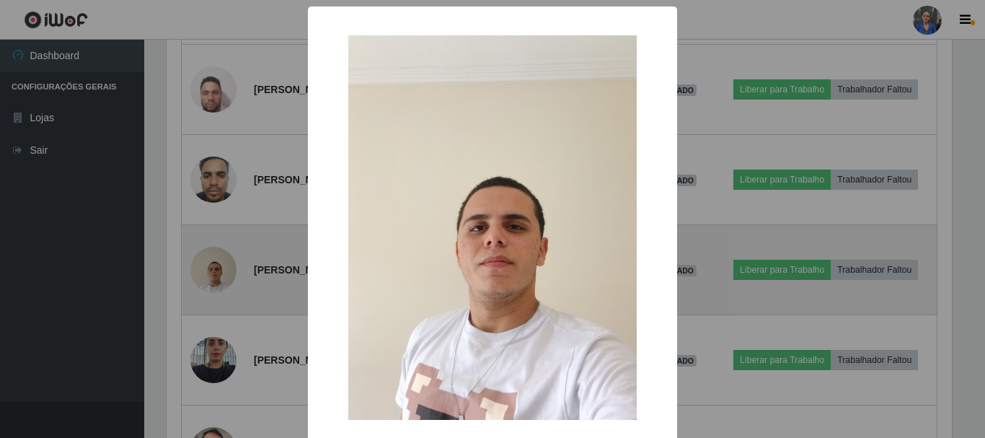
click at [221, 265] on div "× OK Cancel" at bounding box center [492, 219] width 985 height 438
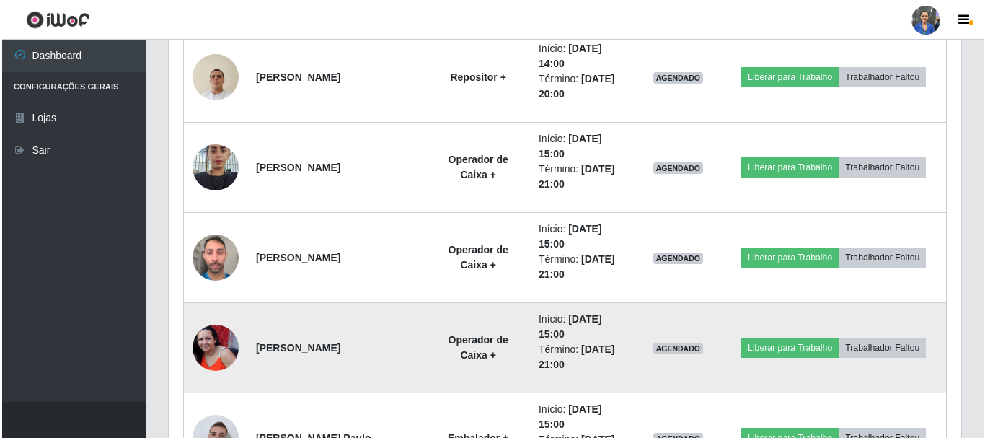
scroll to position [1417, 0]
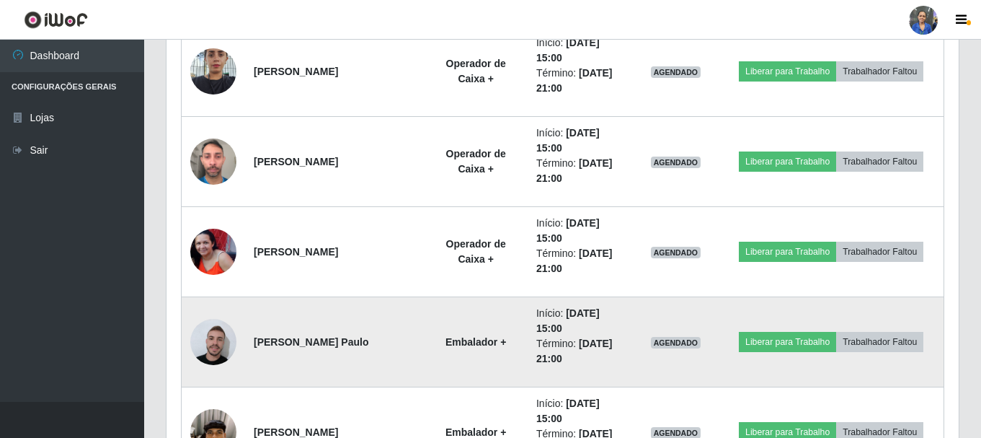
click at [219, 341] on img at bounding box center [213, 342] width 46 height 52
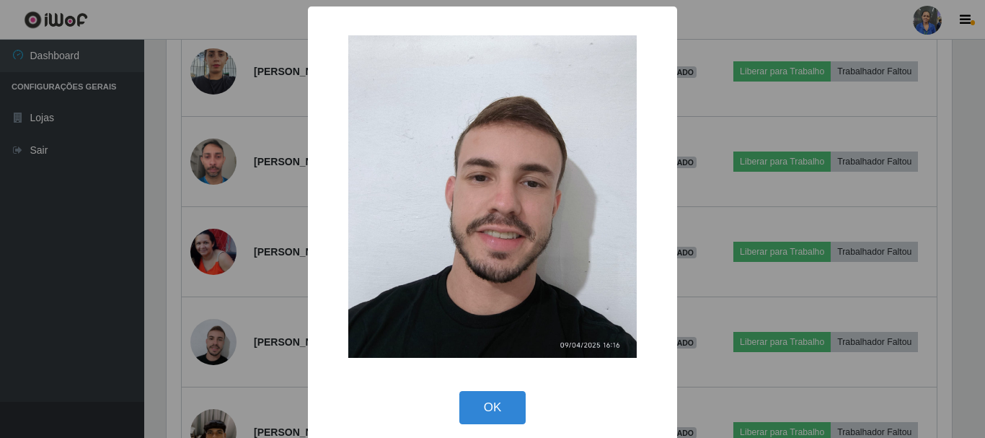
scroll to position [720829, 720343]
click at [219, 342] on div "× OK Cancel" at bounding box center [492, 219] width 985 height 438
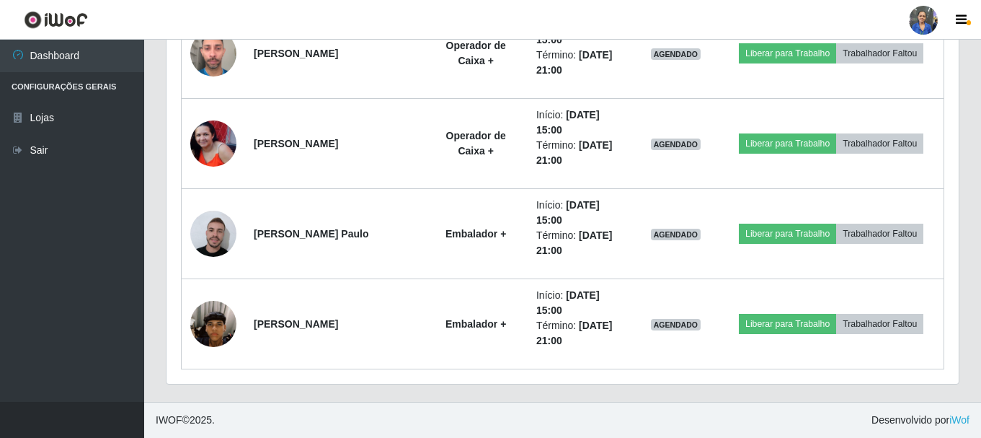
click at [219, 342] on img at bounding box center [213, 324] width 46 height 82
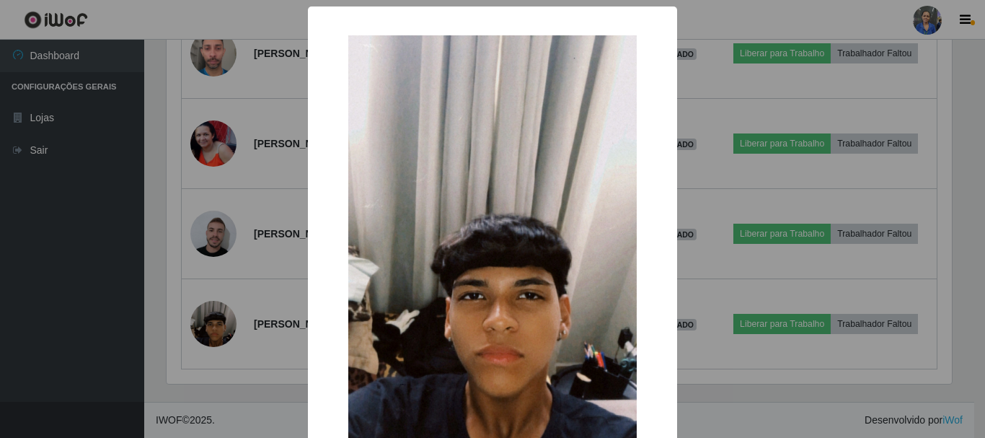
click at [230, 309] on div "× OK Cancel" at bounding box center [492, 219] width 985 height 438
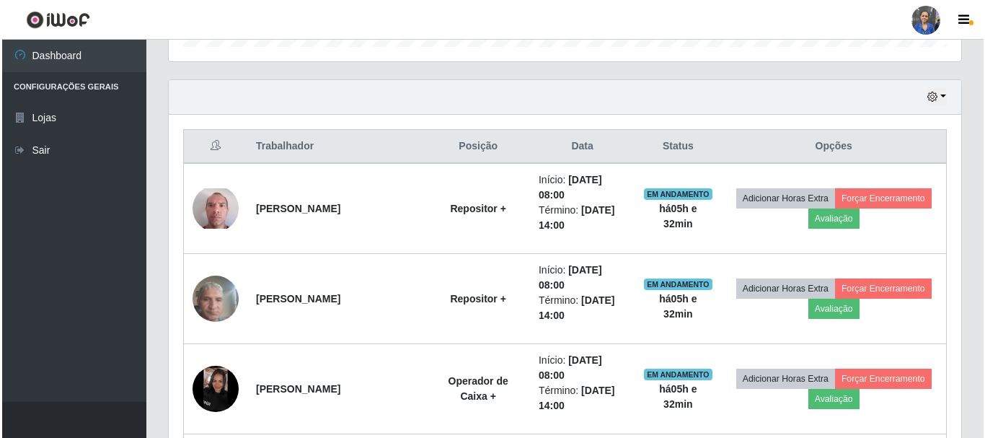
scroll to position [443, 0]
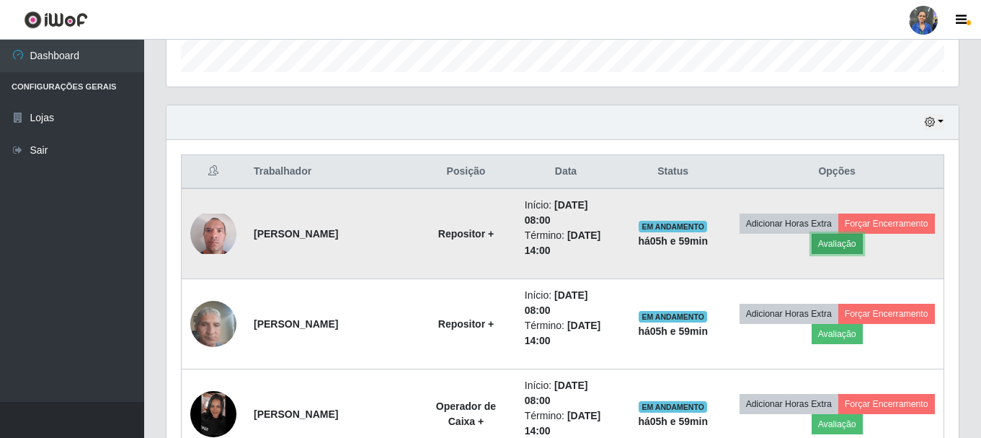
click at [863, 237] on button "Avaliação" at bounding box center [837, 244] width 51 height 20
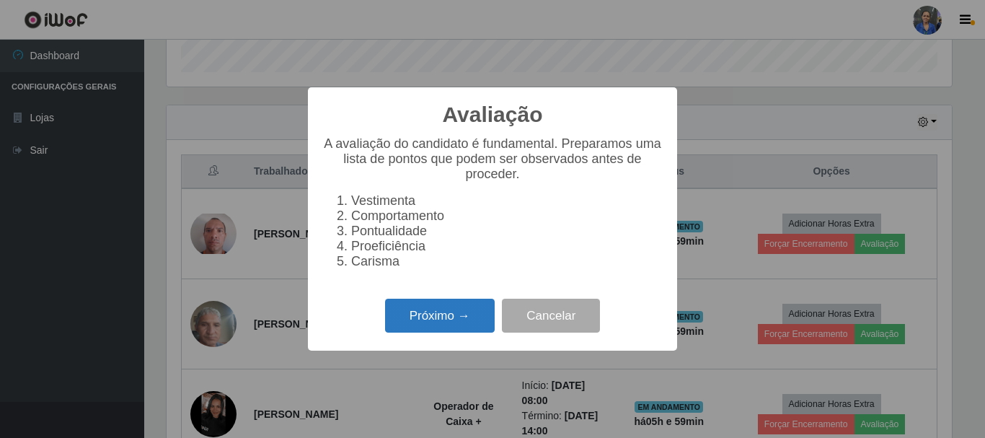
click at [470, 332] on button "Próximo →" at bounding box center [440, 316] width 110 height 34
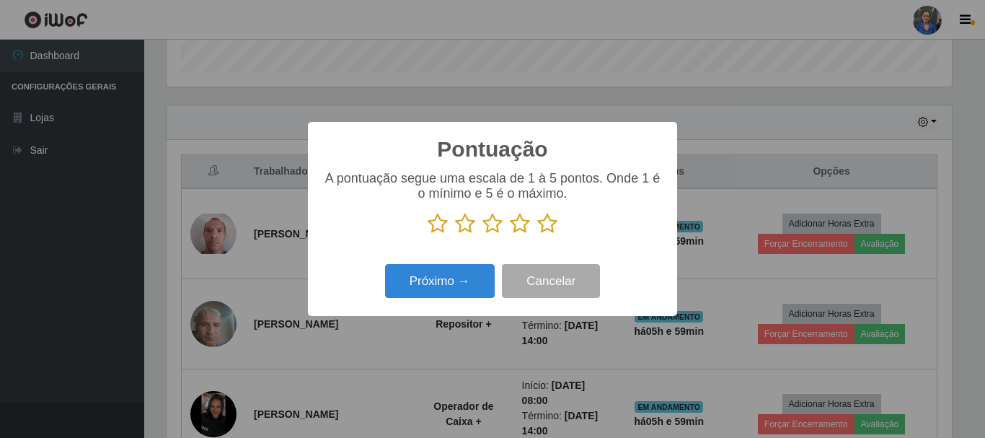
click at [544, 222] on icon at bounding box center [547, 224] width 20 height 22
click at [537, 234] on input "radio" at bounding box center [537, 234] width 0 height 0
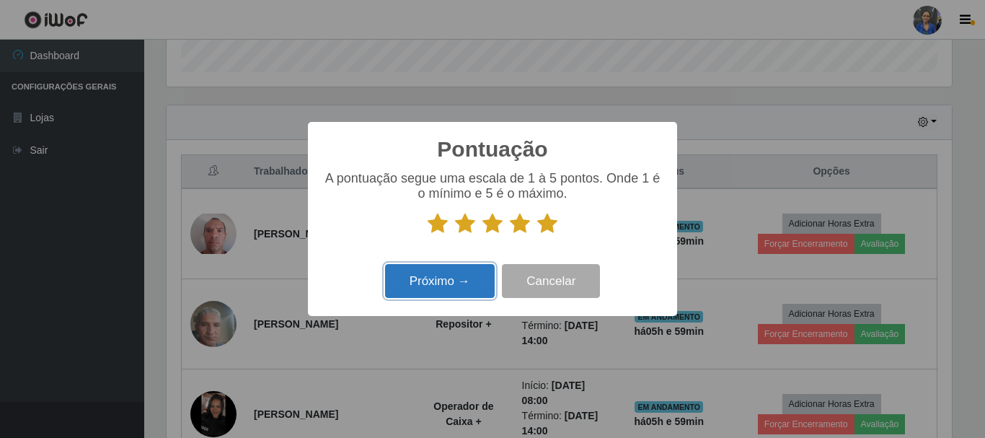
click at [471, 275] on button "Próximo →" at bounding box center [440, 281] width 110 height 34
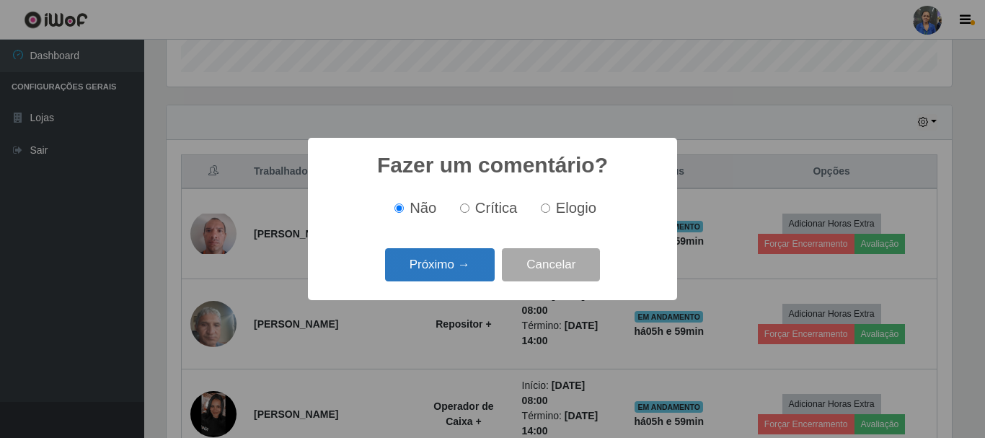
click at [470, 271] on button "Próximo →" at bounding box center [440, 265] width 110 height 34
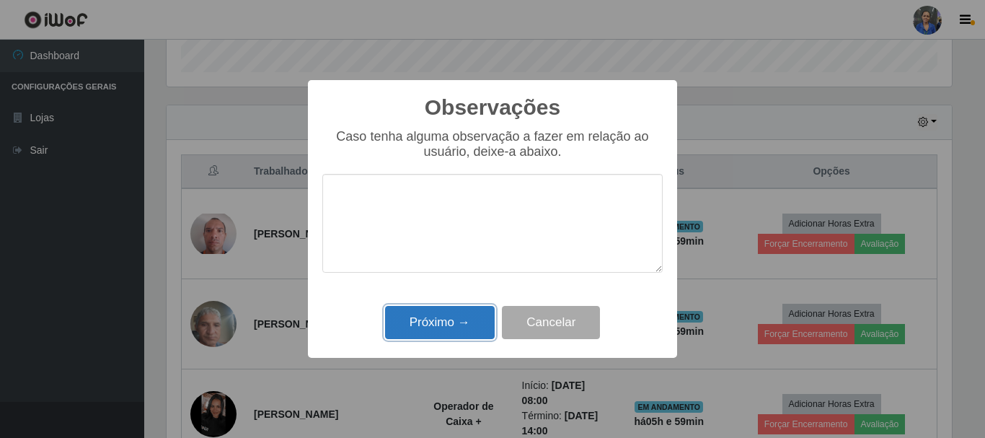
click at [464, 317] on button "Próximo →" at bounding box center [440, 323] width 110 height 34
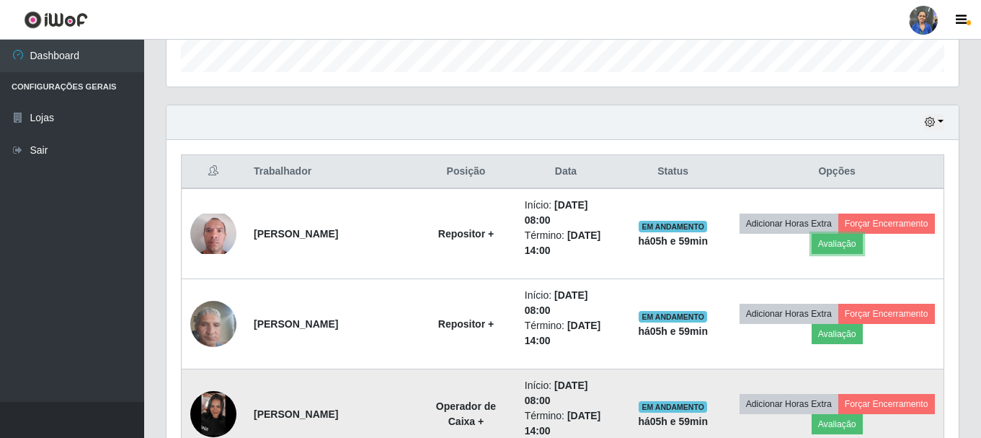
scroll to position [299, 793]
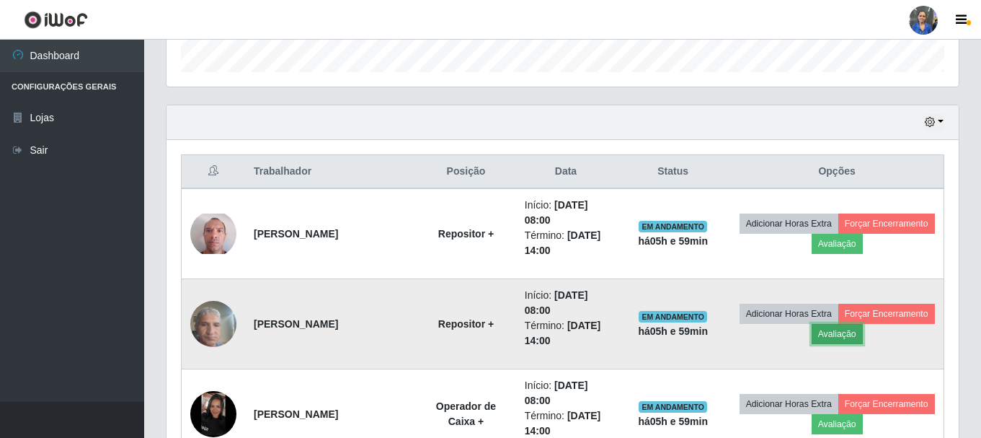
click at [863, 336] on button "Avaliação" at bounding box center [837, 334] width 51 height 20
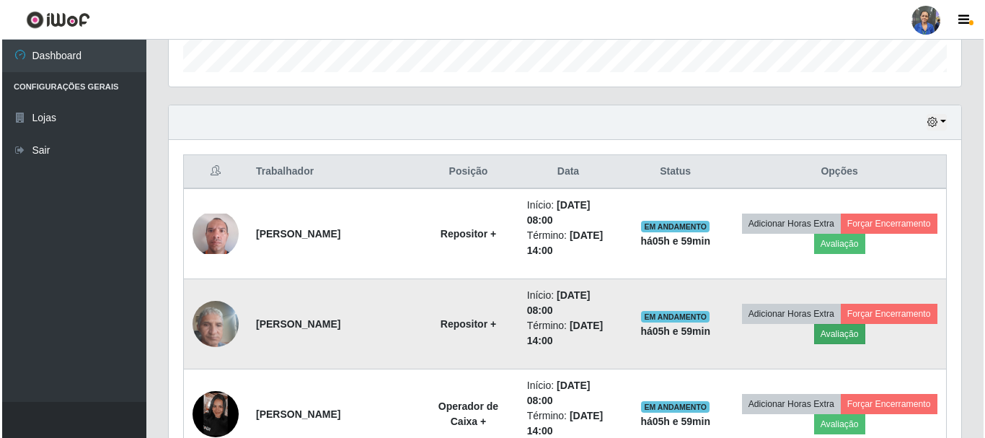
scroll to position [299, 785]
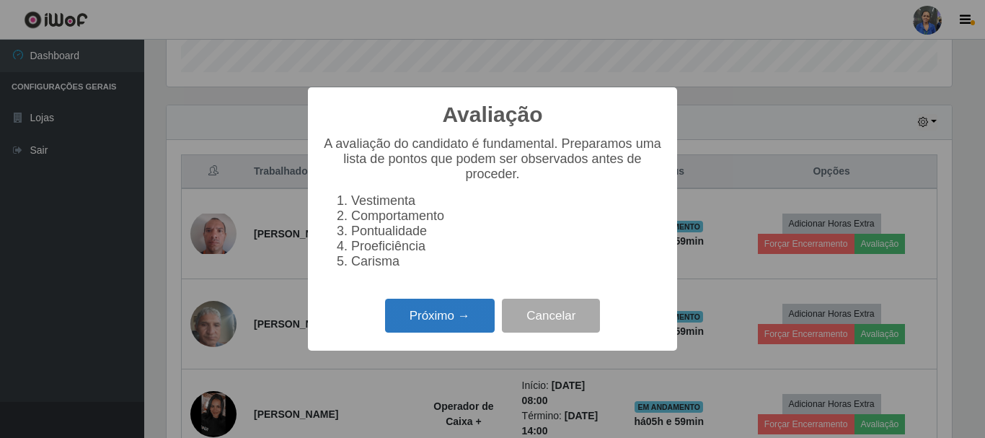
click at [472, 319] on button "Próximo →" at bounding box center [440, 316] width 110 height 34
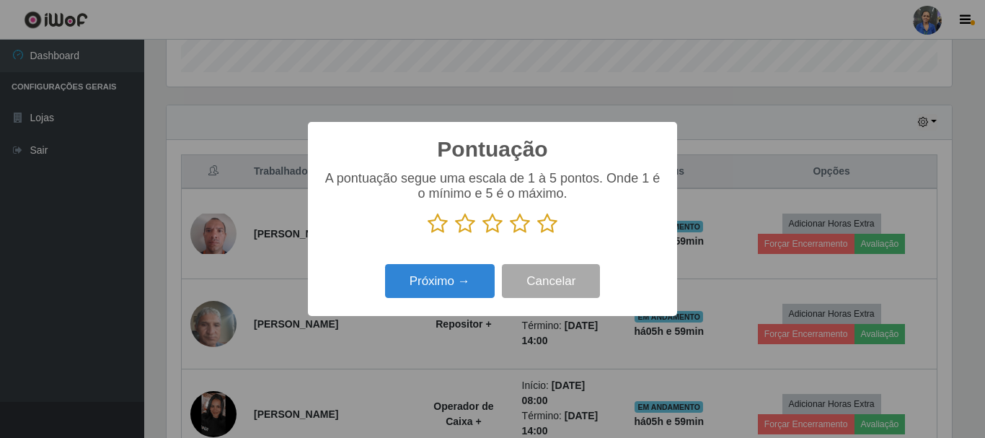
drag, startPoint x: 554, startPoint y: 223, endPoint x: 472, endPoint y: 272, distance: 95.7
click at [553, 223] on icon at bounding box center [547, 224] width 20 height 22
click at [537, 234] on input "radio" at bounding box center [537, 234] width 0 height 0
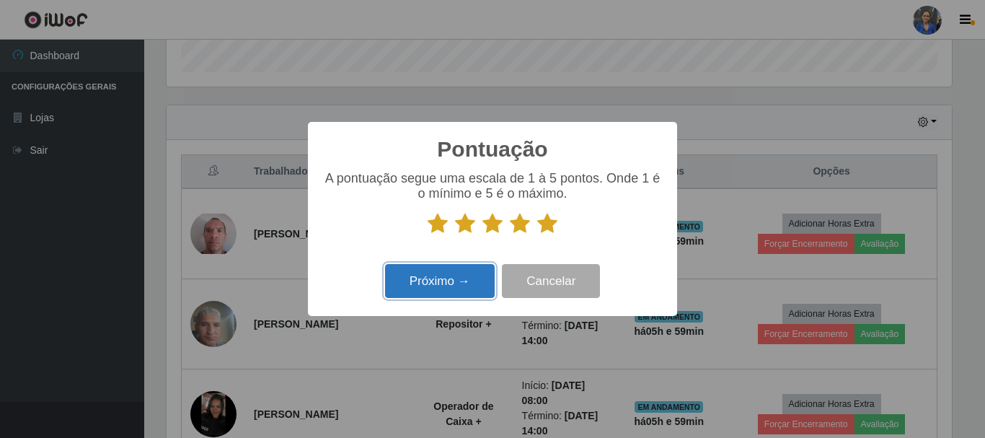
click at [452, 283] on button "Próximo →" at bounding box center [440, 281] width 110 height 34
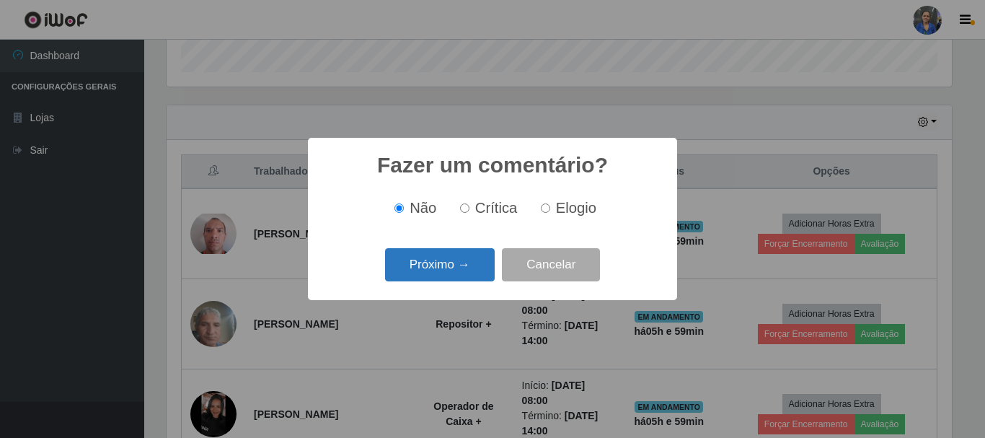
click at [454, 267] on button "Próximo →" at bounding box center [440, 265] width 110 height 34
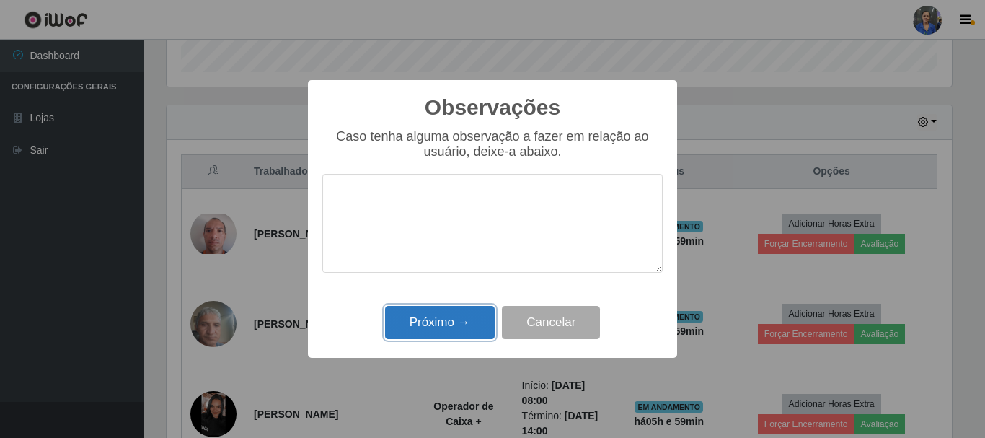
click at [451, 314] on button "Próximo →" at bounding box center [440, 323] width 110 height 34
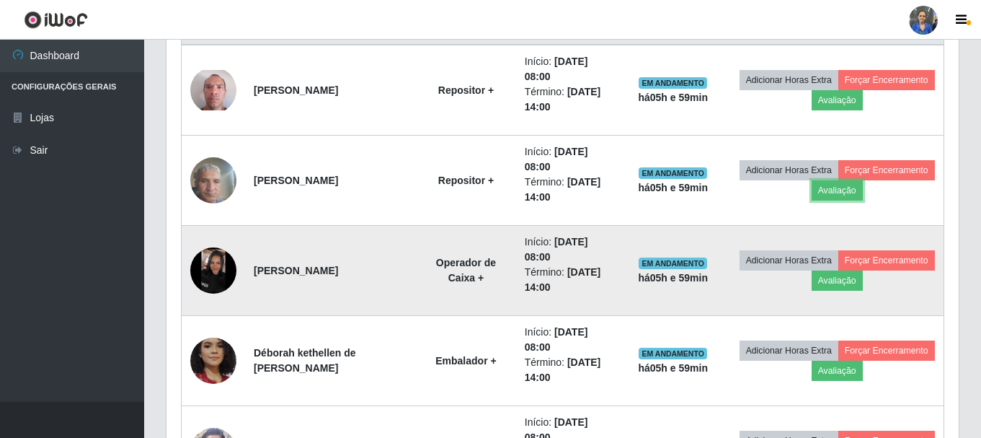
scroll to position [588, 0]
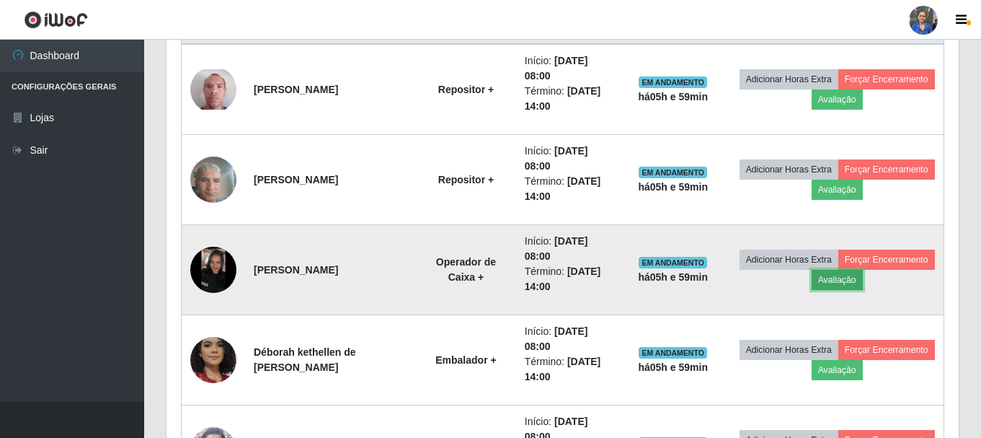
click at [863, 276] on button "Avaliação" at bounding box center [837, 280] width 51 height 20
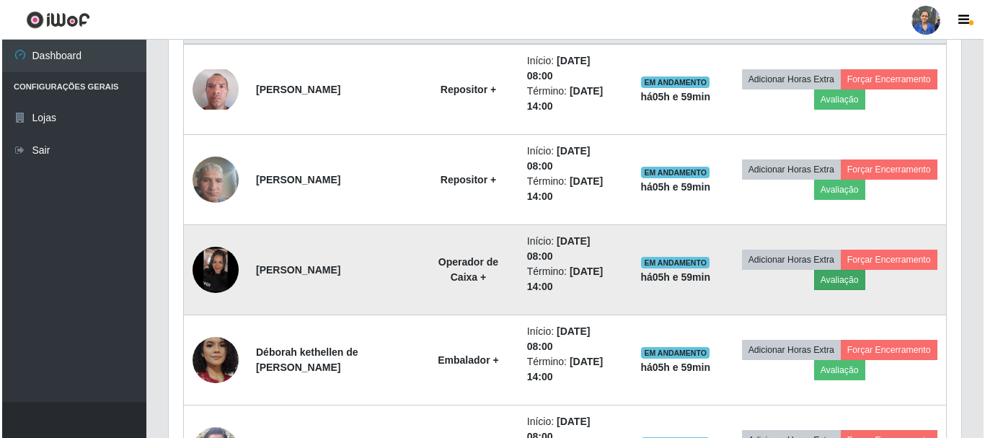
scroll to position [299, 785]
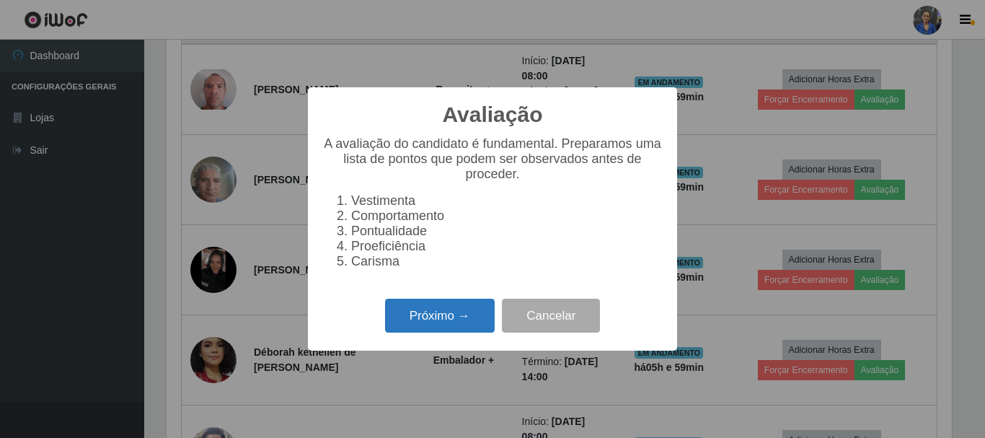
click at [456, 328] on button "Próximo →" at bounding box center [440, 316] width 110 height 34
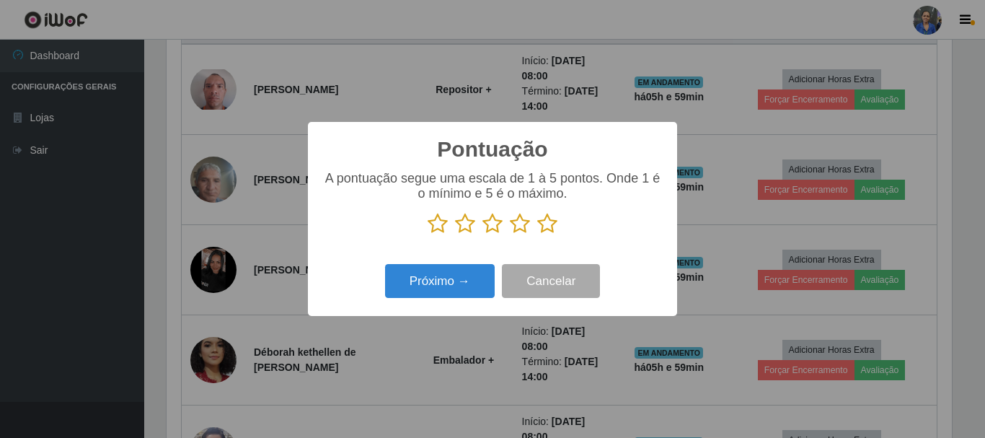
click at [547, 225] on icon at bounding box center [547, 224] width 20 height 22
click at [537, 234] on input "radio" at bounding box center [537, 234] width 0 height 0
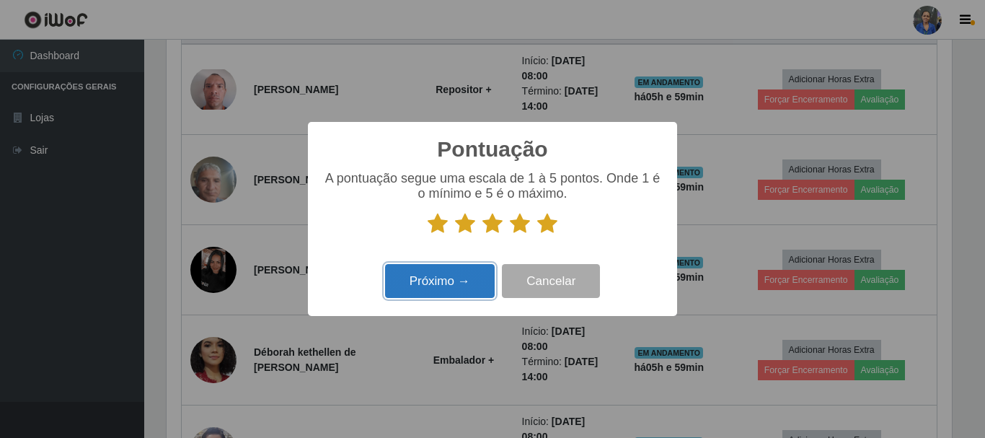
click at [494, 273] on button "Próximo →" at bounding box center [440, 281] width 110 height 34
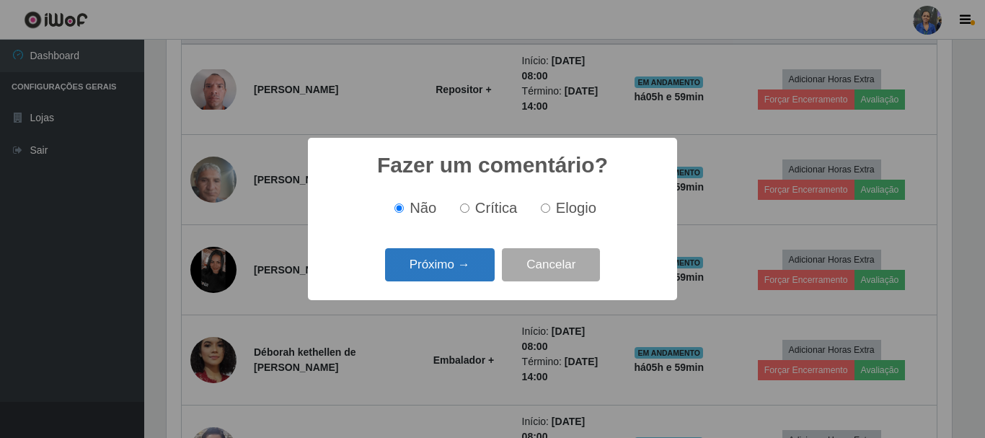
click at [450, 264] on button "Próximo →" at bounding box center [440, 265] width 110 height 34
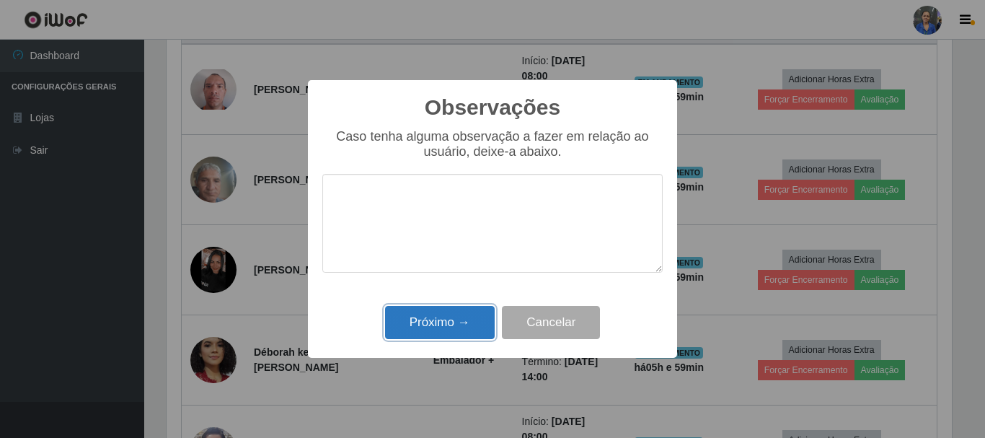
click at [446, 312] on button "Próximo →" at bounding box center [440, 323] width 110 height 34
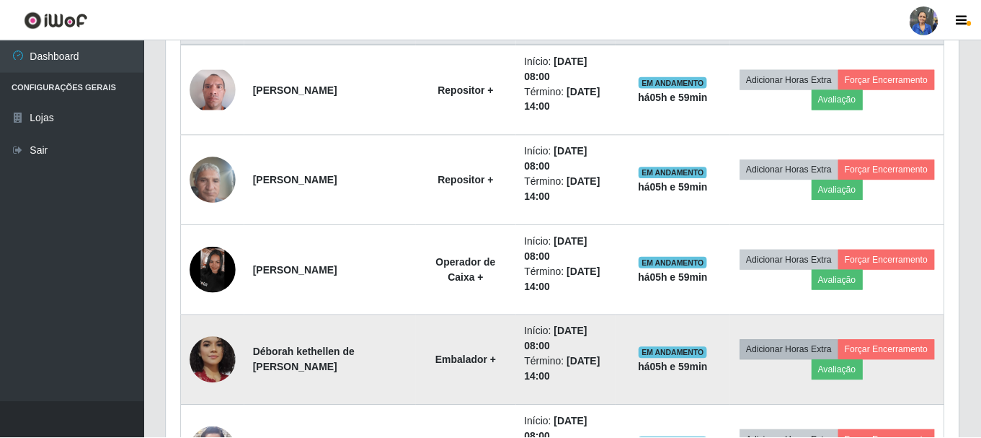
scroll to position [299, 793]
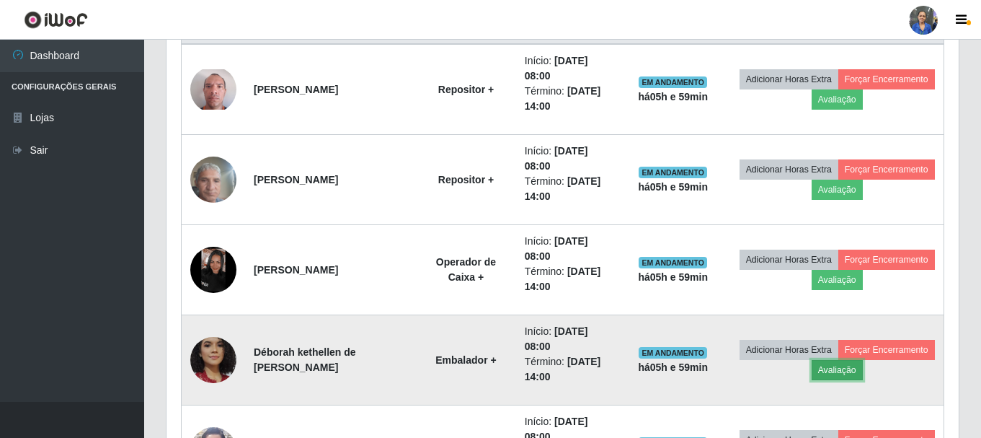
click at [863, 370] on button "Avaliação" at bounding box center [837, 370] width 51 height 20
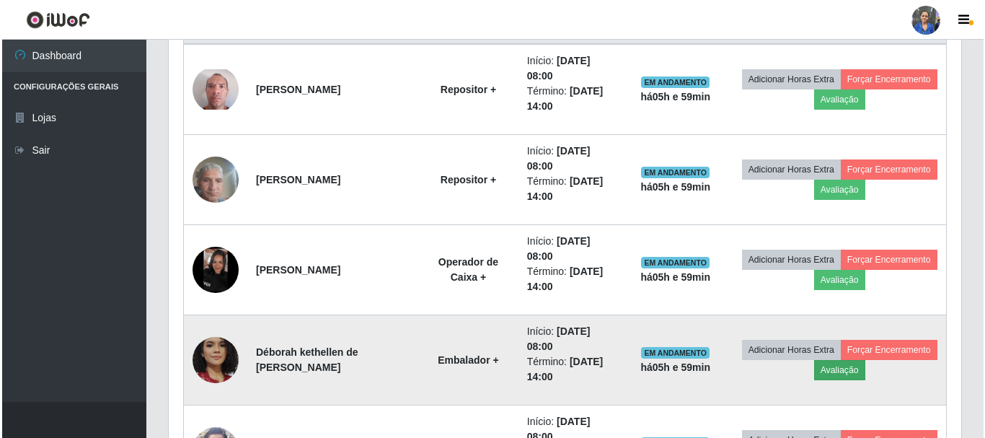
scroll to position [299, 785]
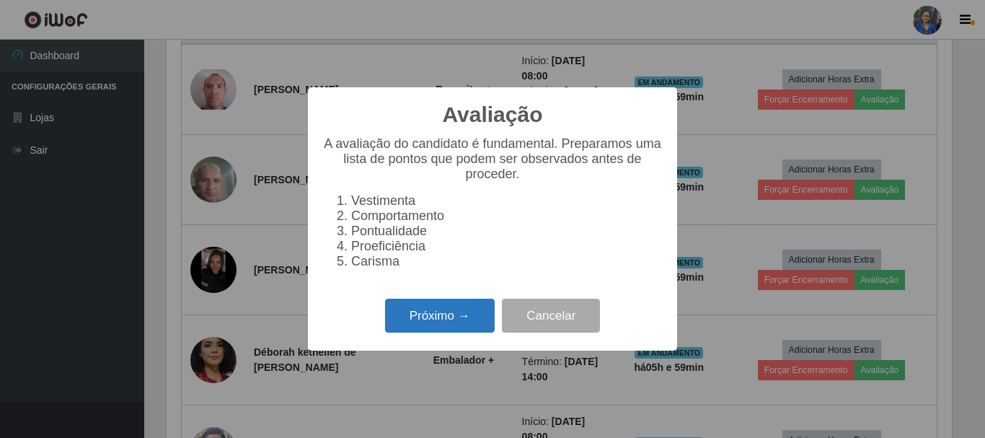
click at [454, 323] on button "Próximo →" at bounding box center [440, 316] width 110 height 34
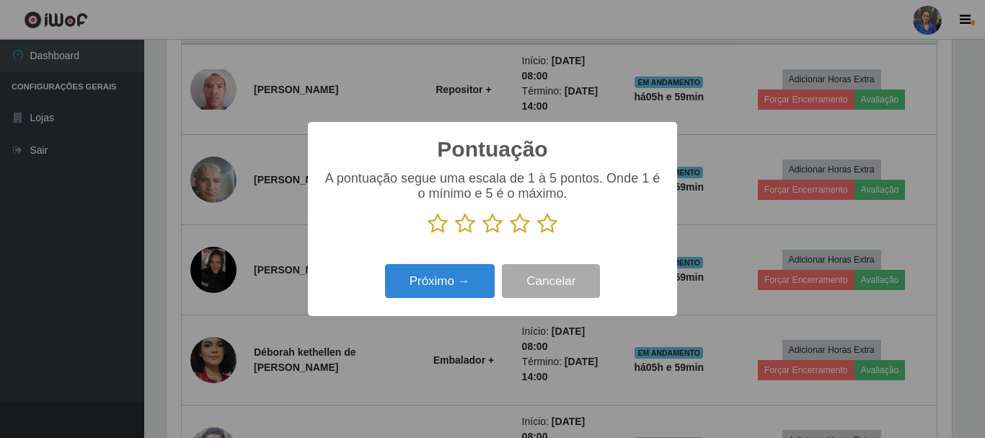
scroll to position [720829, 720343]
click at [530, 224] on p at bounding box center [492, 224] width 340 height 22
click at [540, 224] on icon at bounding box center [547, 224] width 20 height 22
click at [537, 234] on input "radio" at bounding box center [537, 234] width 0 height 0
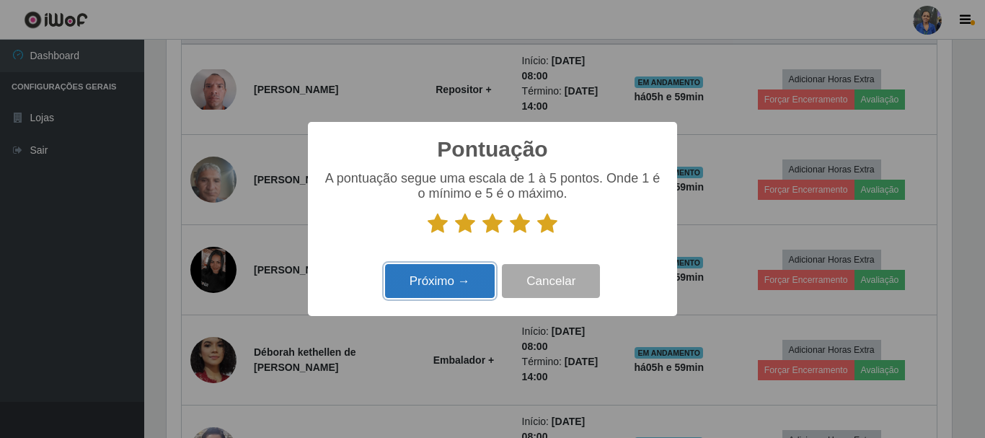
click at [453, 270] on button "Próximo →" at bounding box center [440, 281] width 110 height 34
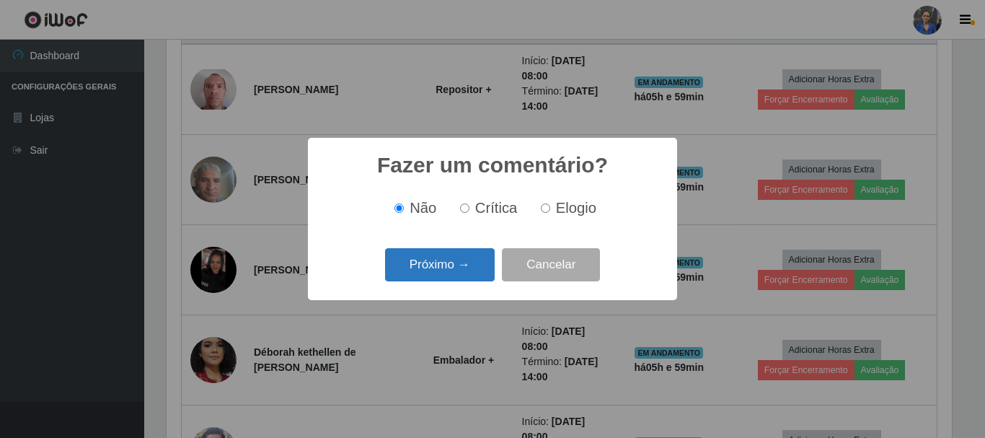
click at [452, 270] on button "Próximo →" at bounding box center [440, 265] width 110 height 34
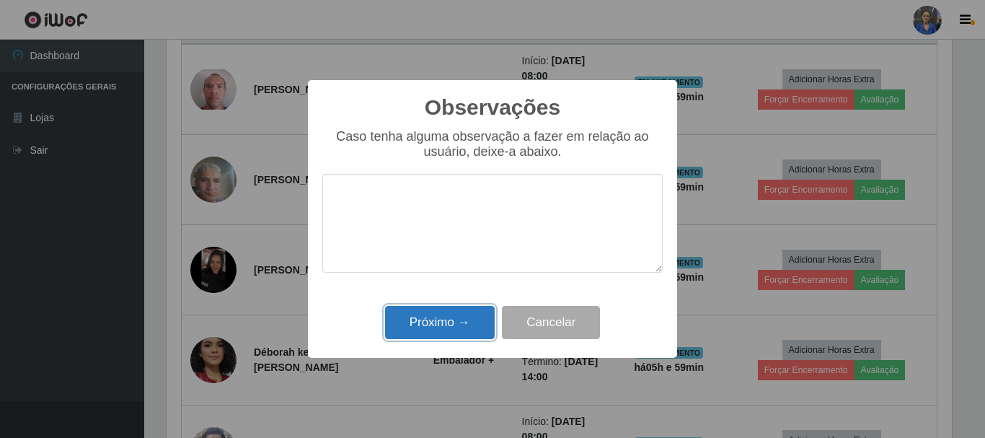
click at [446, 332] on button "Próximo →" at bounding box center [440, 323] width 110 height 34
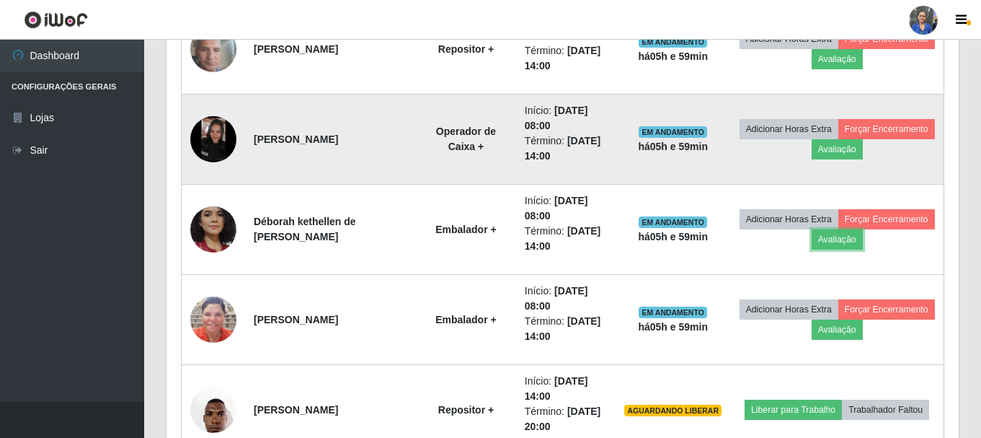
scroll to position [732, 0]
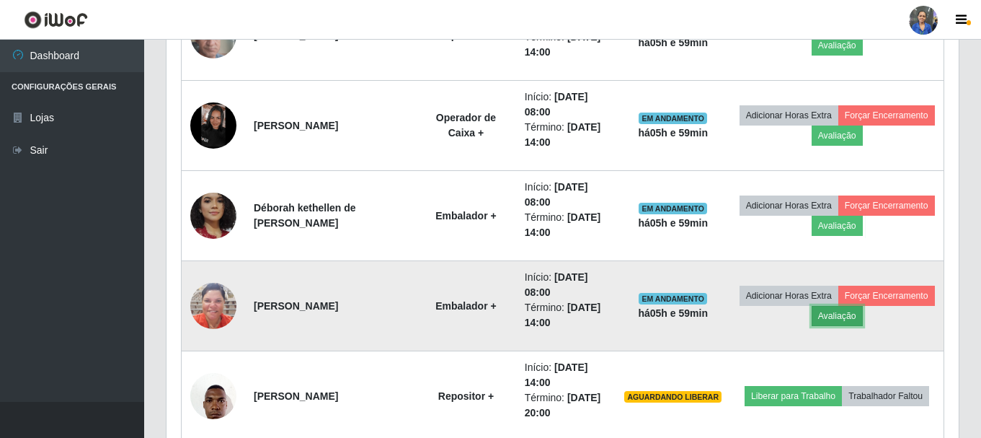
click at [863, 314] on button "Avaliação" at bounding box center [837, 316] width 51 height 20
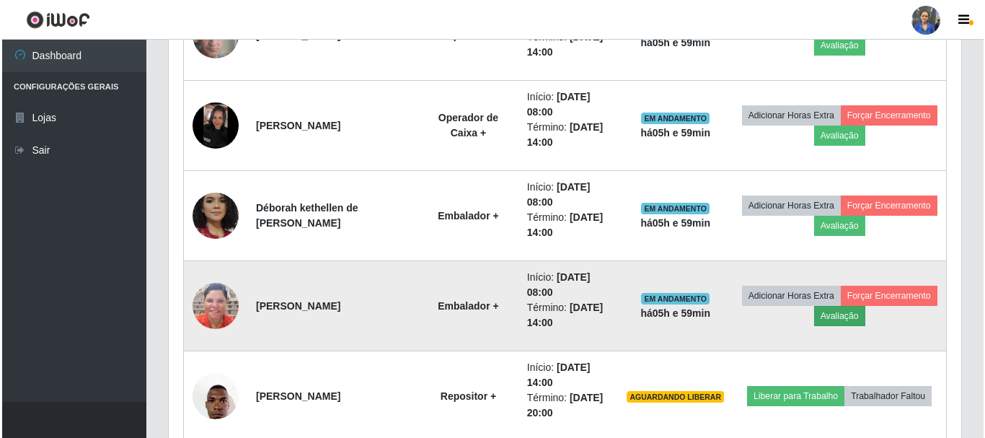
scroll to position [299, 785]
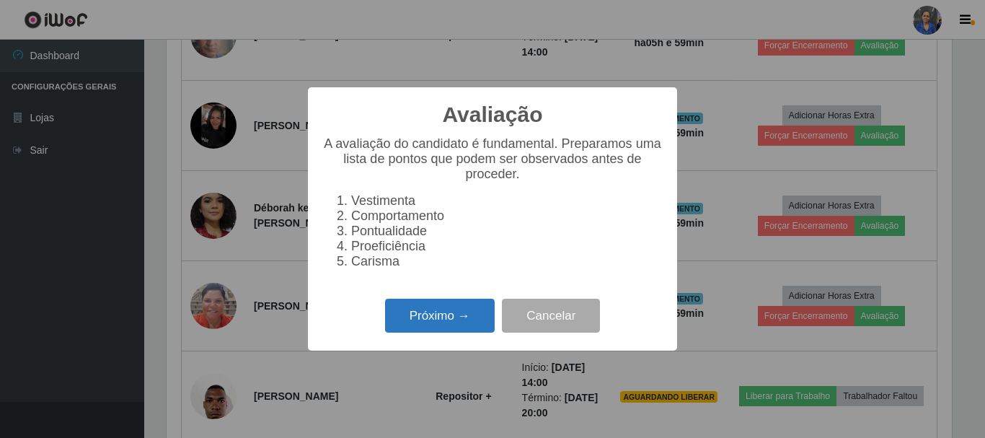
click at [467, 316] on button "Próximo →" at bounding box center [440, 316] width 110 height 34
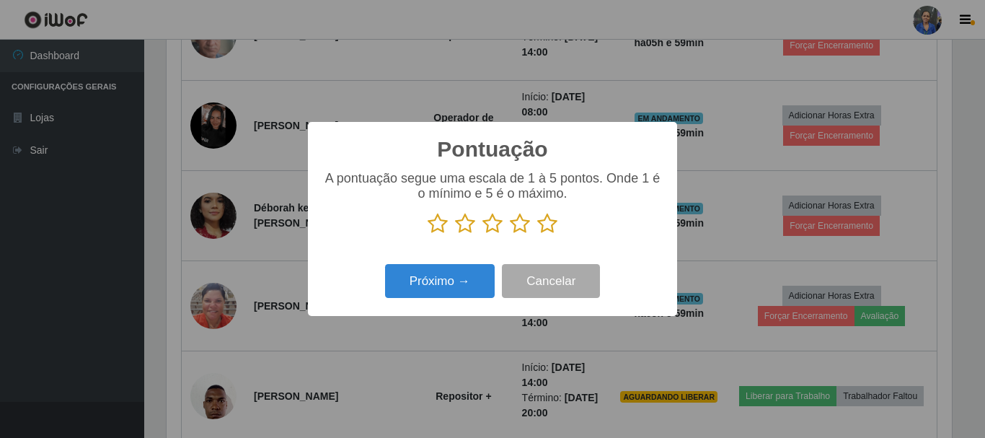
click at [554, 234] on icon at bounding box center [547, 224] width 20 height 22
click at [537, 234] on input "radio" at bounding box center [537, 234] width 0 height 0
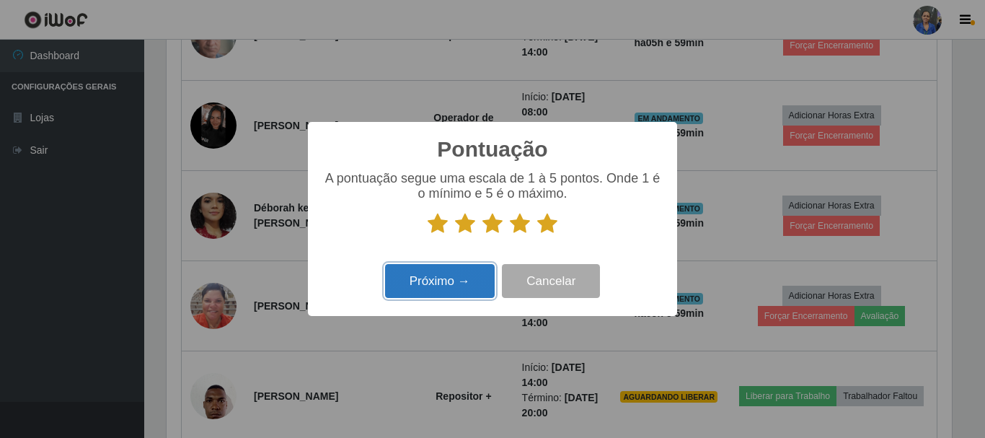
click at [471, 277] on button "Próximo →" at bounding box center [440, 281] width 110 height 34
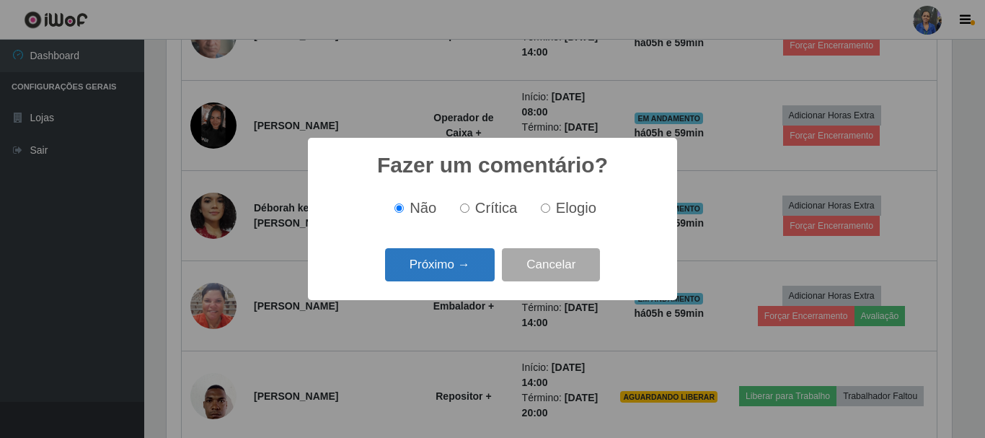
click at [469, 264] on button "Próximo →" at bounding box center [440, 265] width 110 height 34
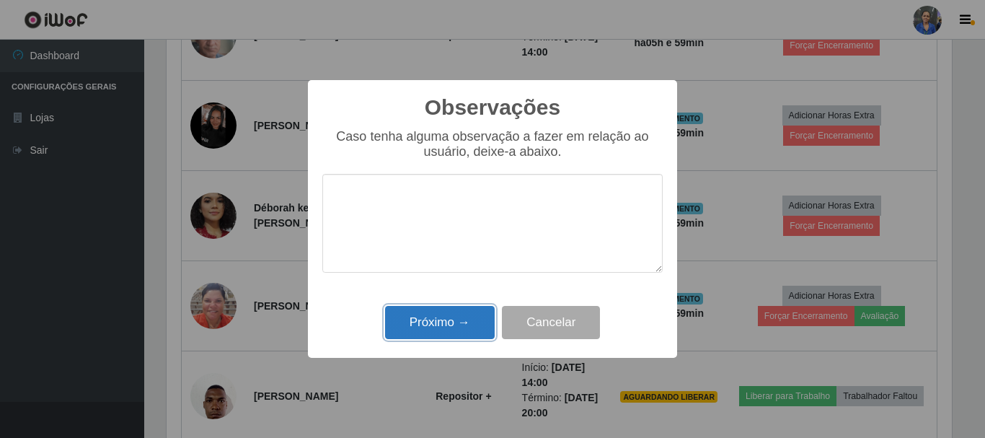
click at [476, 316] on button "Próximo →" at bounding box center [440, 323] width 110 height 34
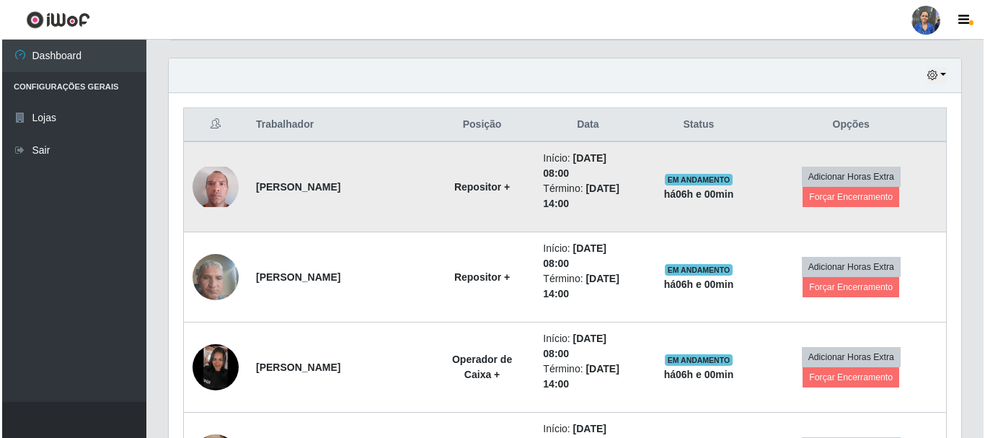
scroll to position [443, 0]
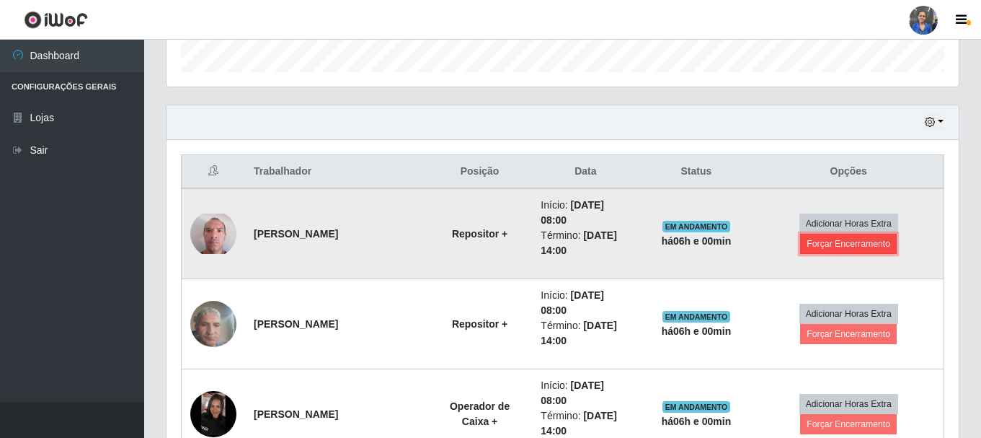
click at [851, 242] on button "Forçar Encerramento" at bounding box center [848, 244] width 97 height 20
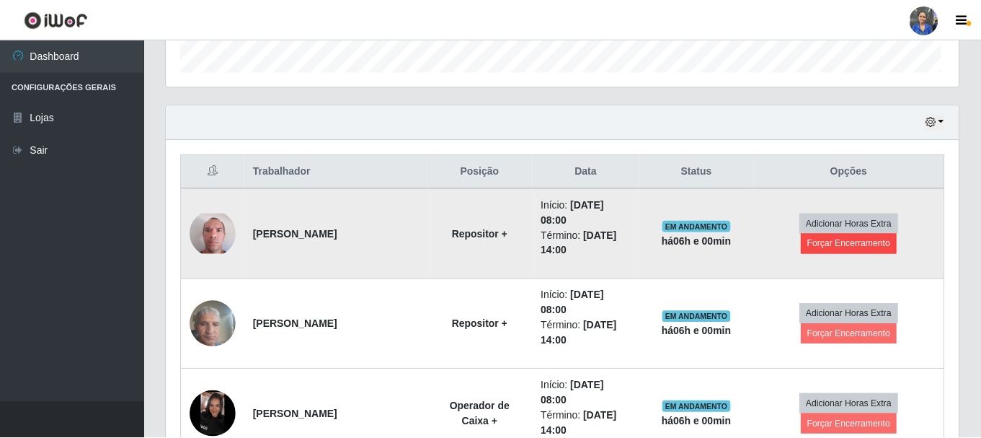
scroll to position [299, 785]
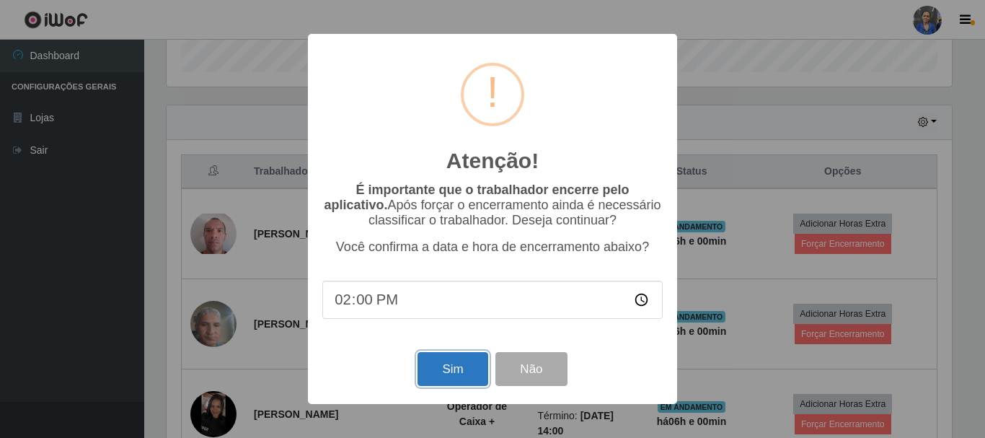
click at [441, 378] on button "Sim" at bounding box center [453, 369] width 70 height 34
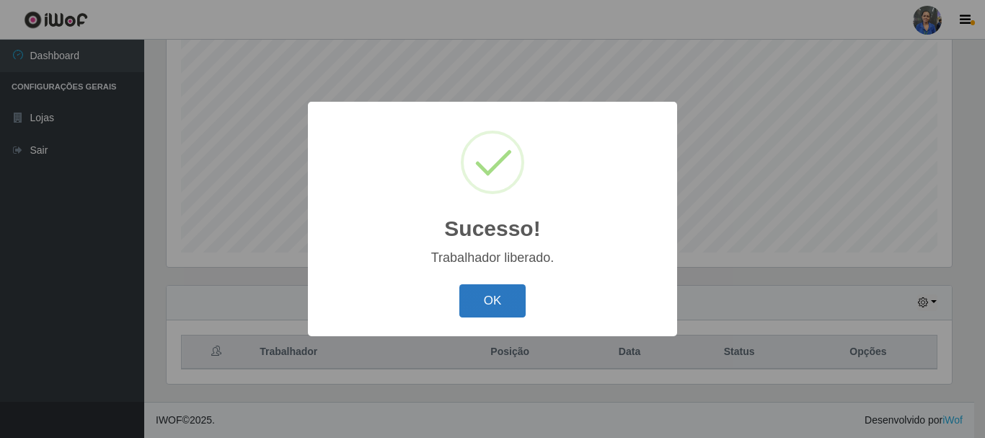
click at [515, 309] on button "OK" at bounding box center [492, 301] width 67 height 34
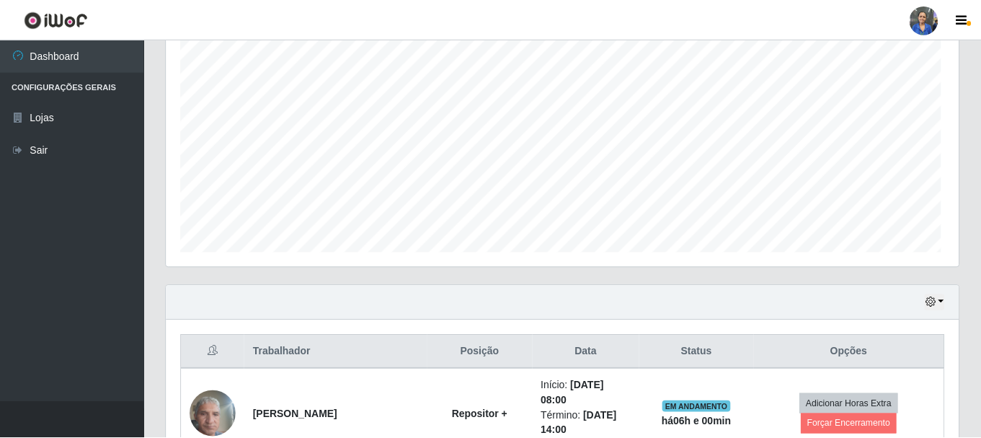
scroll to position [299, 793]
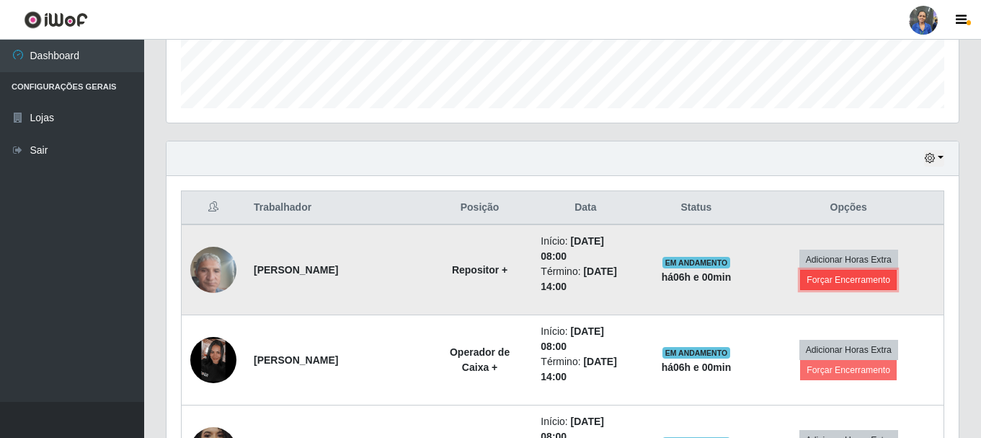
click at [850, 278] on button "Forçar Encerramento" at bounding box center [848, 280] width 97 height 20
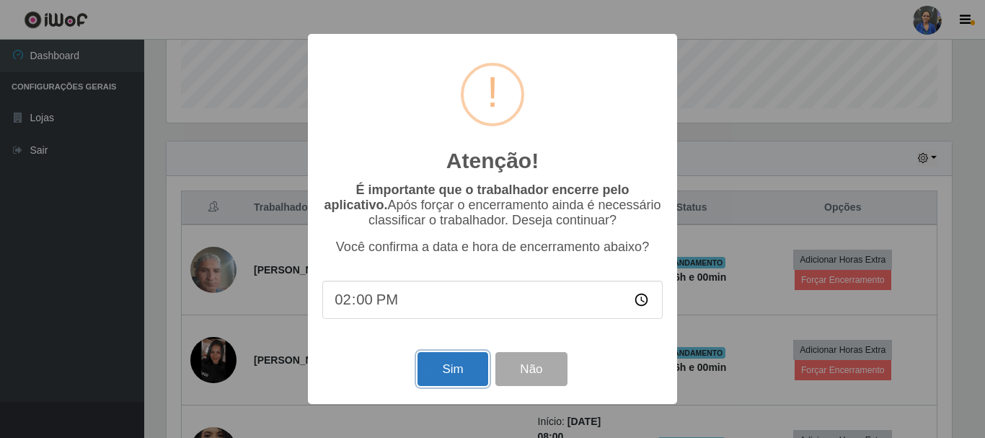
click at [431, 358] on button "Sim" at bounding box center [453, 369] width 70 height 34
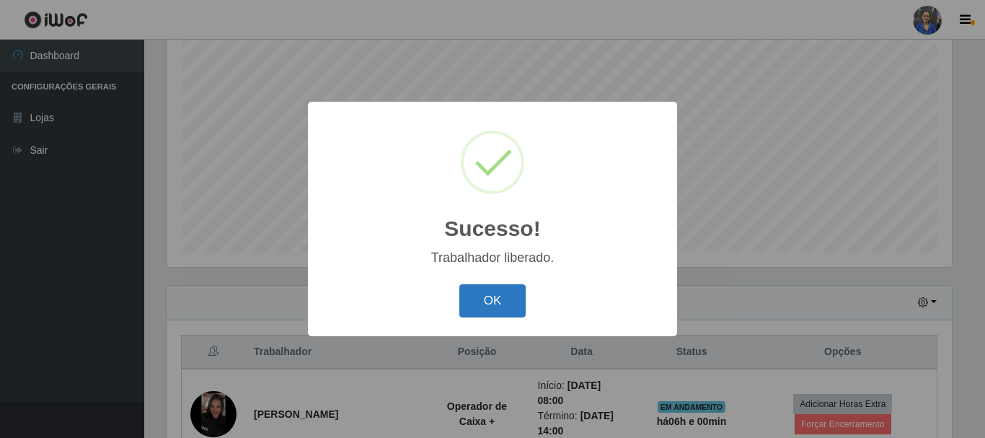
click at [498, 293] on button "OK" at bounding box center [492, 301] width 67 height 34
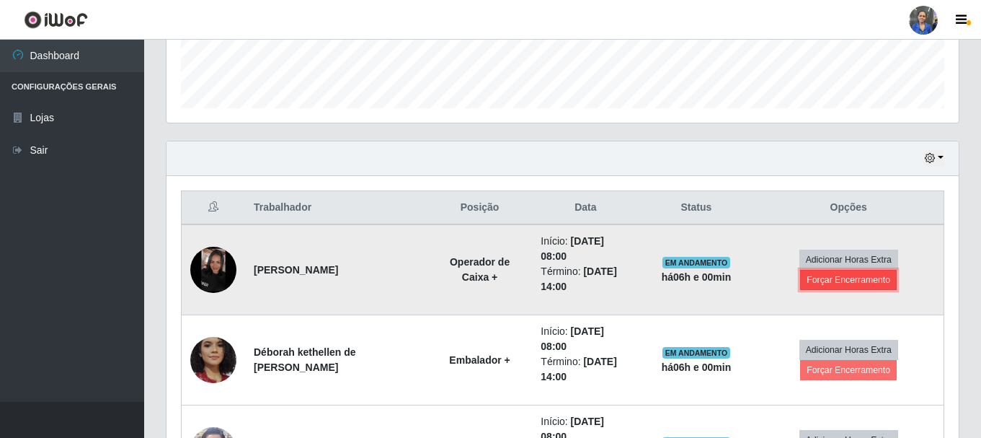
click at [829, 281] on button "Forçar Encerramento" at bounding box center [848, 280] width 97 height 20
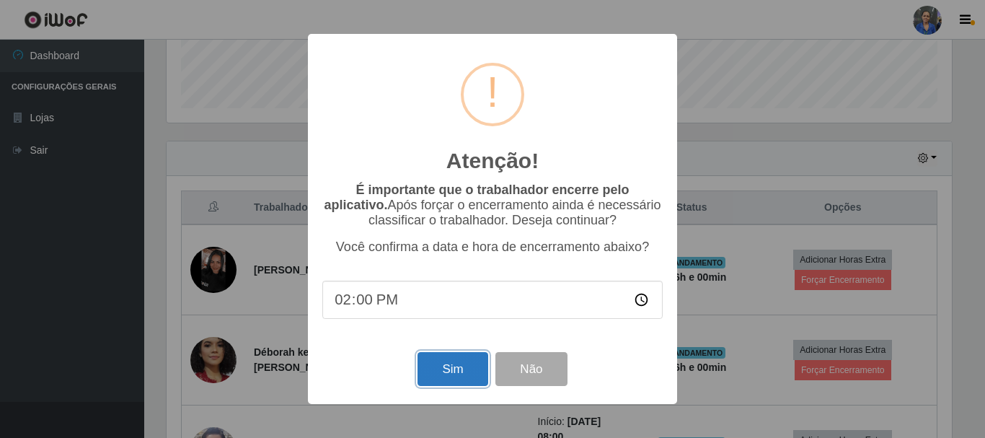
click at [456, 369] on button "Sim" at bounding box center [453, 369] width 70 height 34
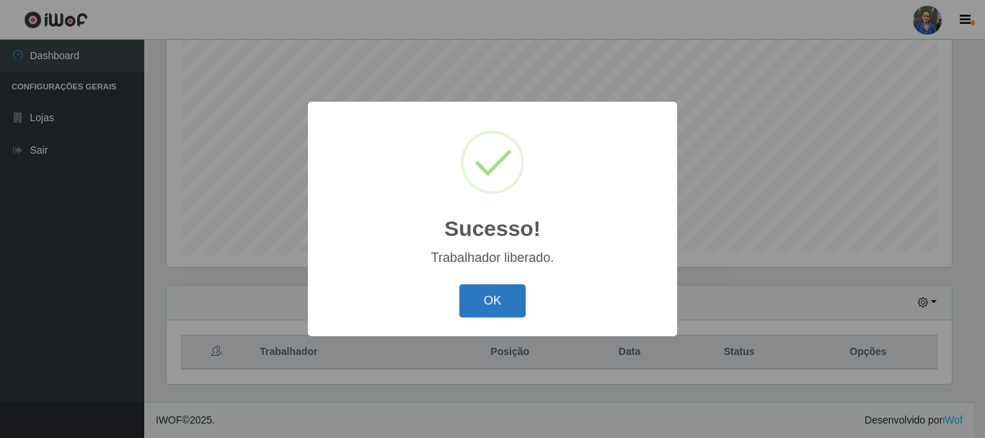
click at [480, 308] on button "OK" at bounding box center [492, 301] width 67 height 34
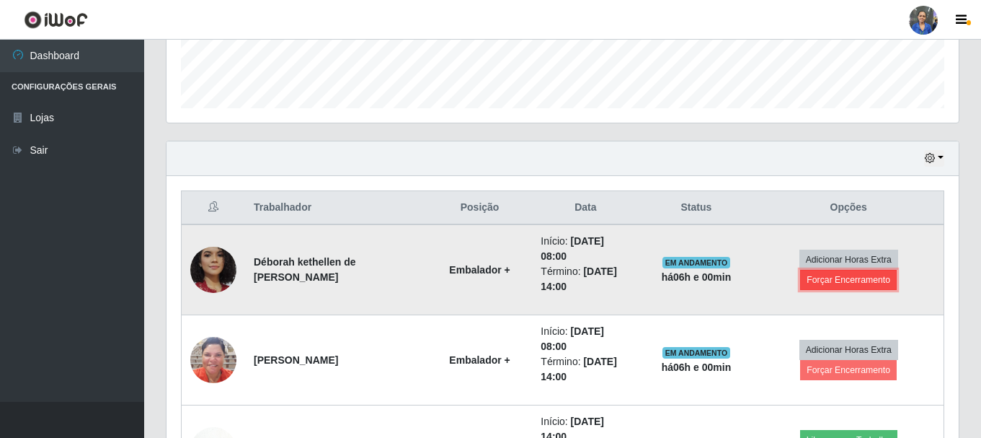
click at [856, 277] on button "Forçar Encerramento" at bounding box center [848, 280] width 97 height 20
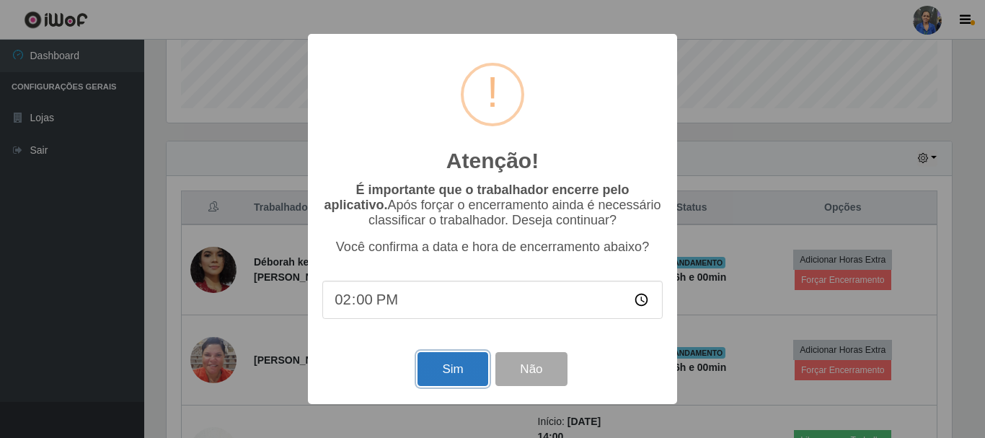
click at [438, 366] on button "Sim" at bounding box center [453, 369] width 70 height 34
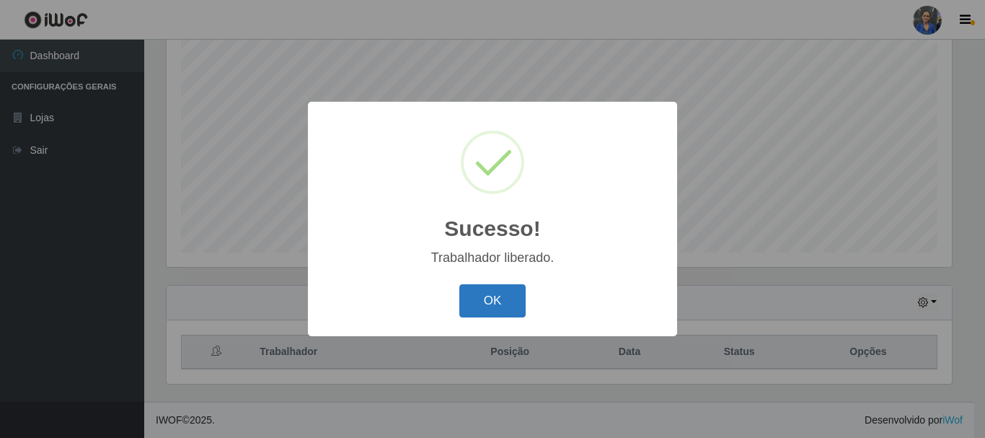
click at [490, 310] on button "OK" at bounding box center [492, 301] width 67 height 34
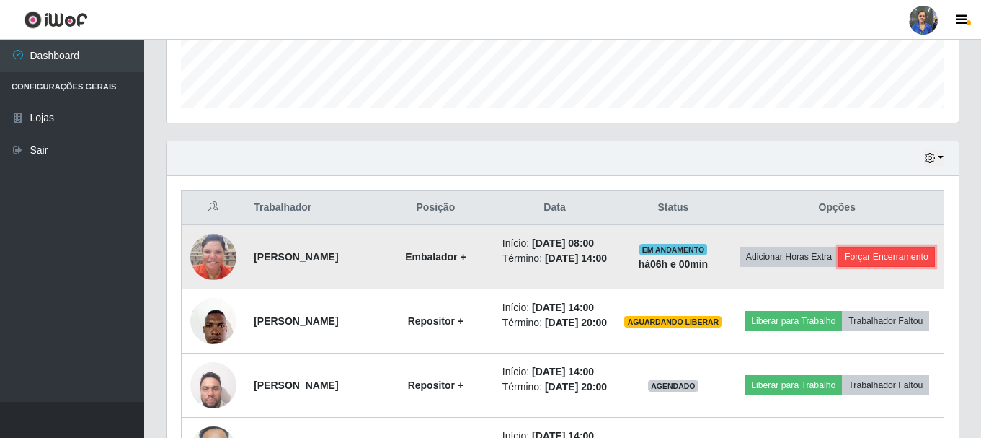
click at [839, 267] on button "Forçar Encerramento" at bounding box center [887, 257] width 97 height 20
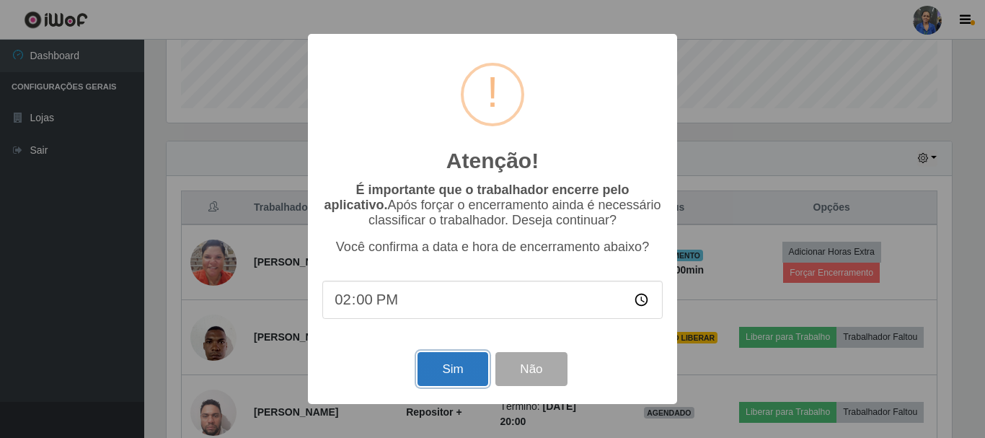
click at [464, 368] on button "Sim" at bounding box center [453, 369] width 70 height 34
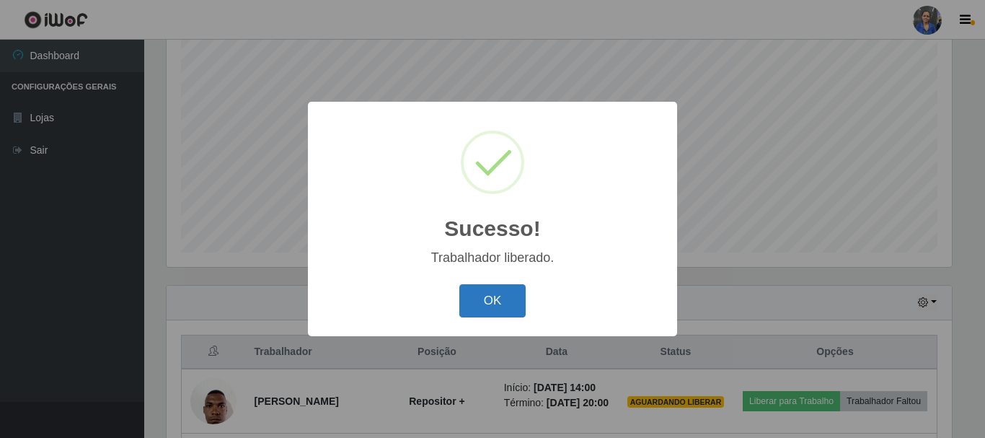
click at [498, 289] on button "OK" at bounding box center [492, 301] width 67 height 34
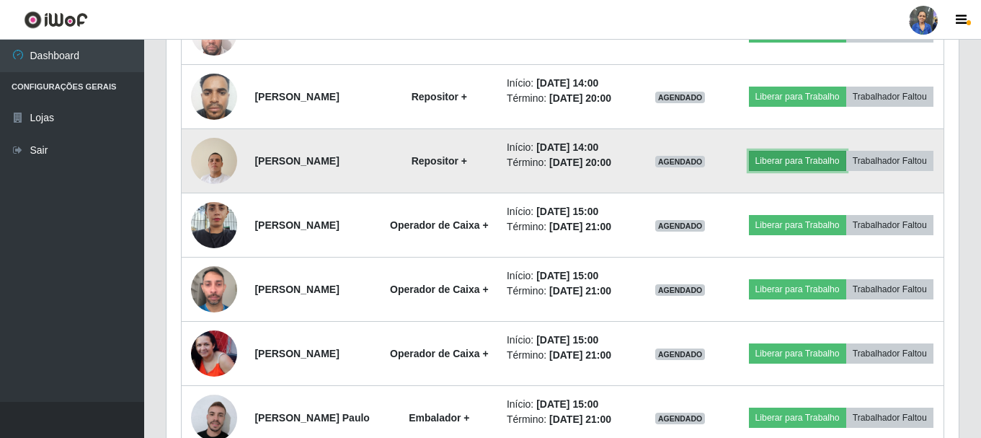
click at [847, 171] on button "Liberar para Trabalho" at bounding box center [797, 161] width 97 height 20
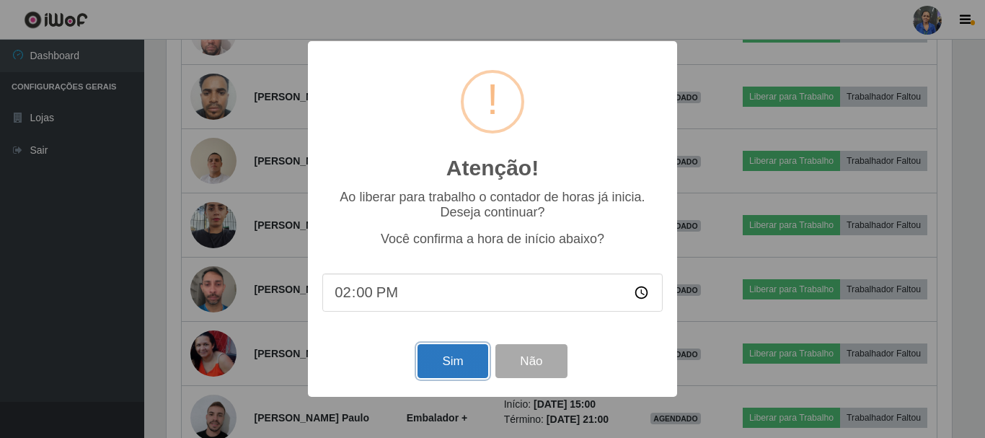
click at [485, 350] on button "Sim" at bounding box center [453, 361] width 70 height 34
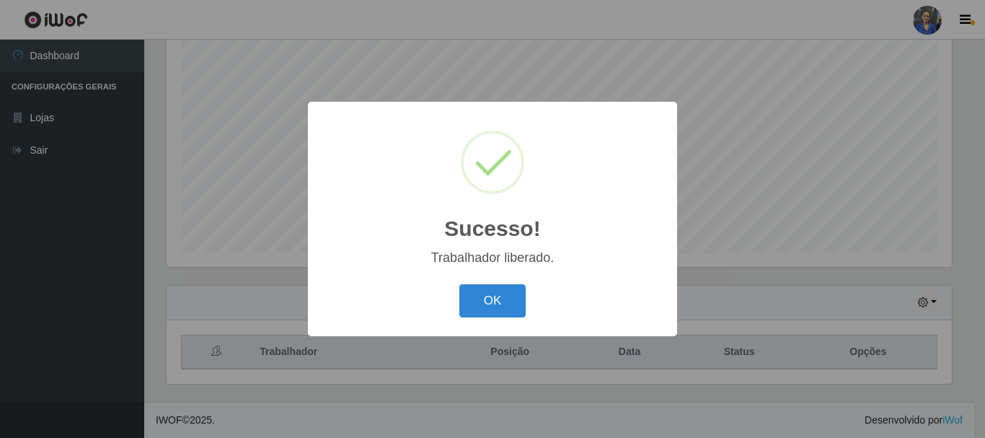
click at [487, 319] on div "OK Cancel" at bounding box center [492, 300] width 340 height 41
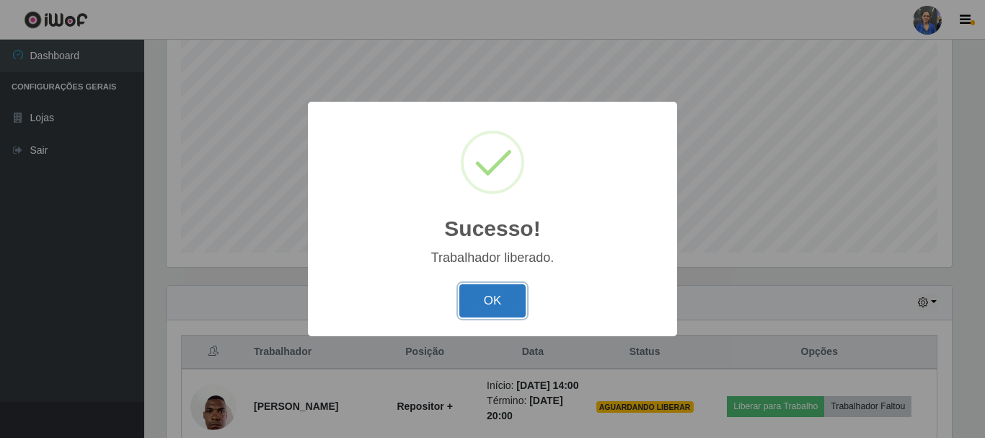
click at [490, 310] on button "OK" at bounding box center [492, 301] width 67 height 34
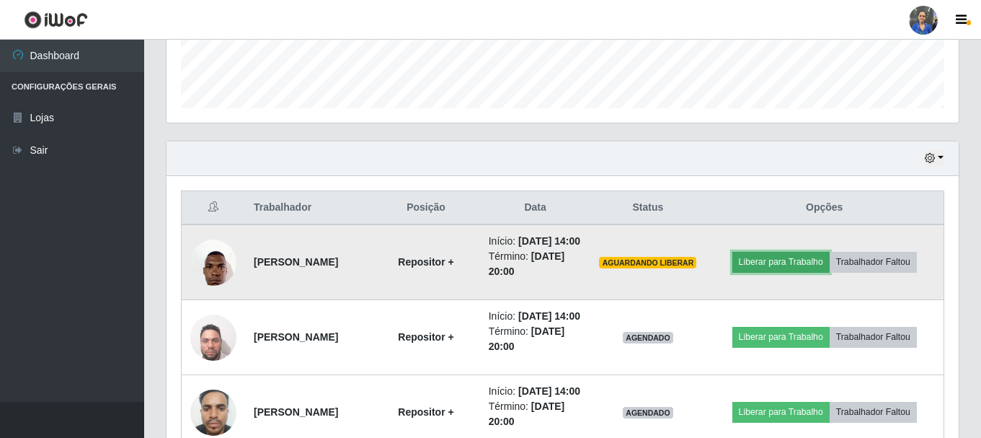
click at [800, 272] on button "Liberar para Trabalho" at bounding box center [781, 262] width 97 height 20
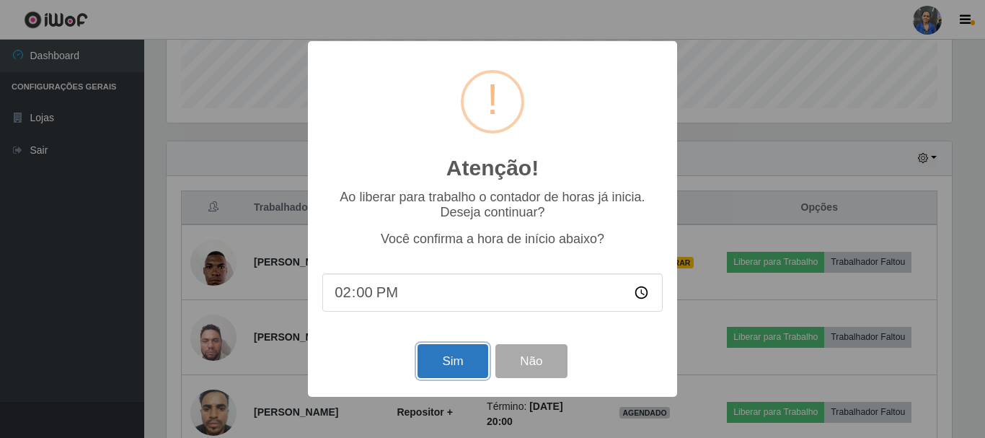
click at [457, 354] on button "Sim" at bounding box center [453, 361] width 70 height 34
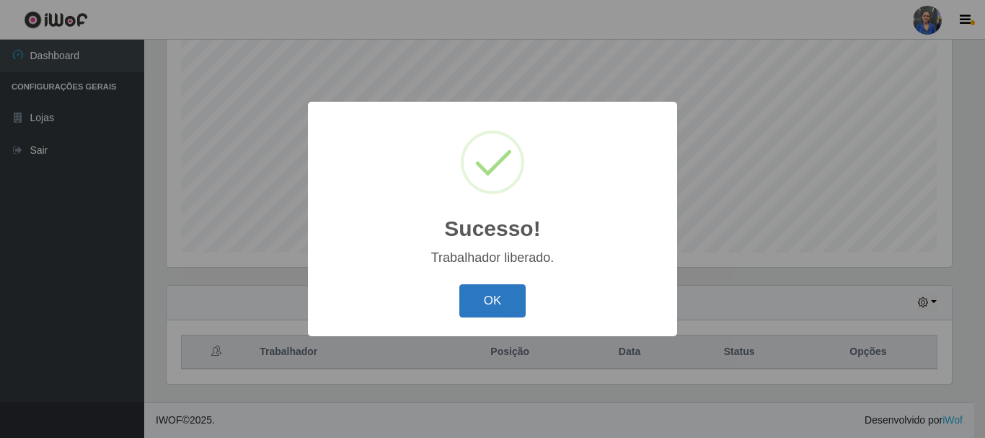
click at [501, 306] on button "OK" at bounding box center [492, 301] width 67 height 34
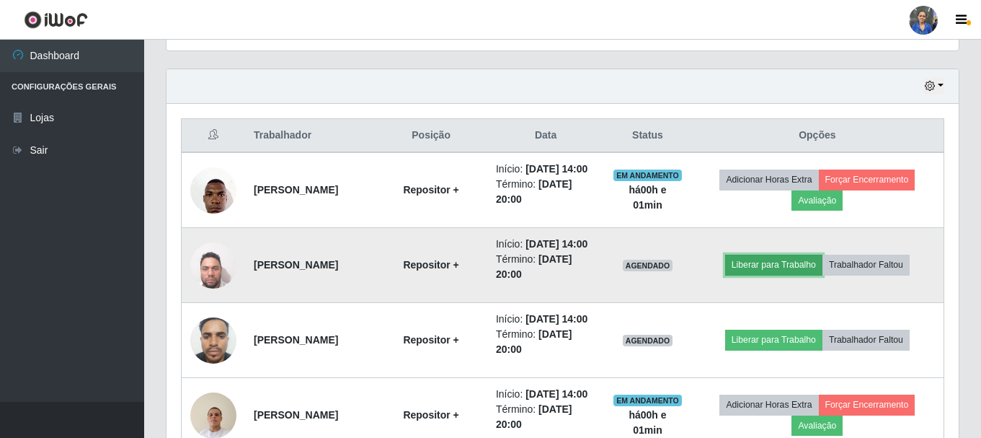
click at [793, 275] on button "Liberar para Trabalho" at bounding box center [773, 265] width 97 height 20
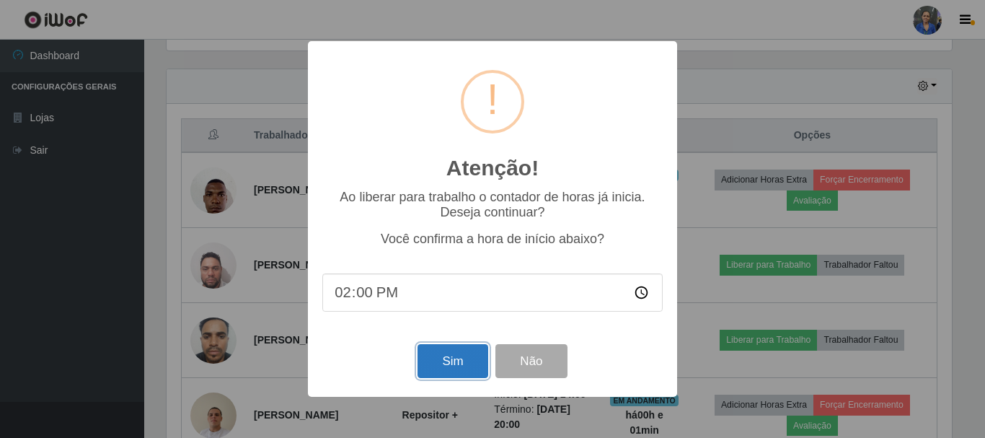
click at [444, 363] on button "Sim" at bounding box center [453, 361] width 70 height 34
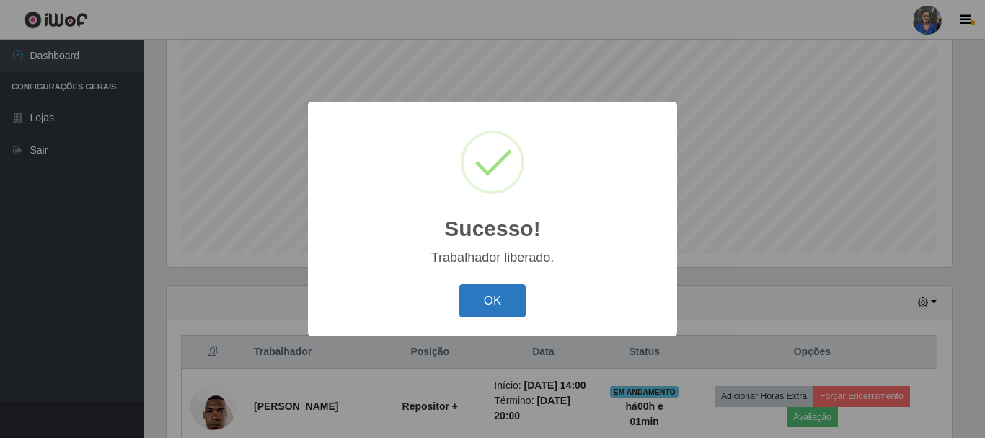
click at [507, 298] on button "OK" at bounding box center [492, 301] width 67 height 34
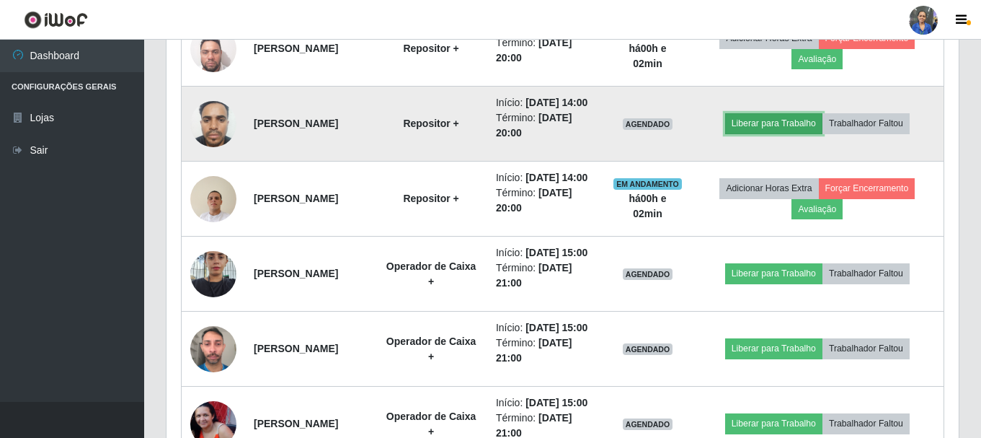
click at [823, 133] on button "Liberar para Trabalho" at bounding box center [773, 123] width 97 height 20
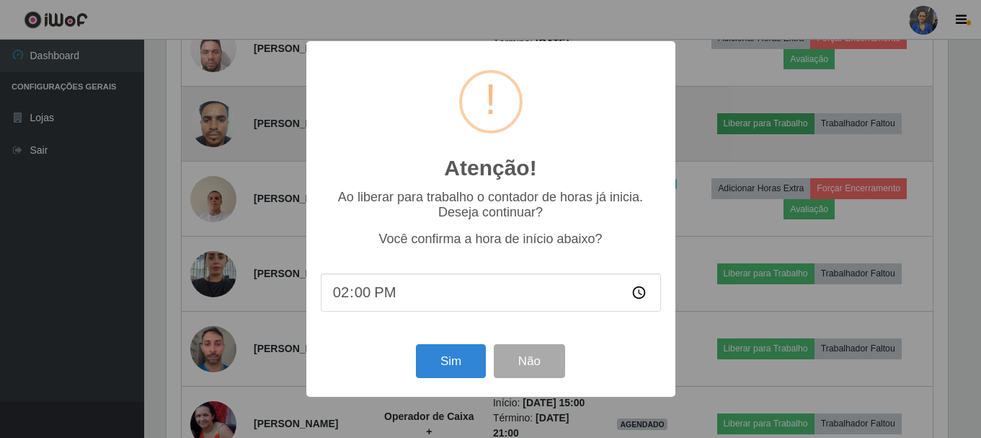
scroll to position [299, 785]
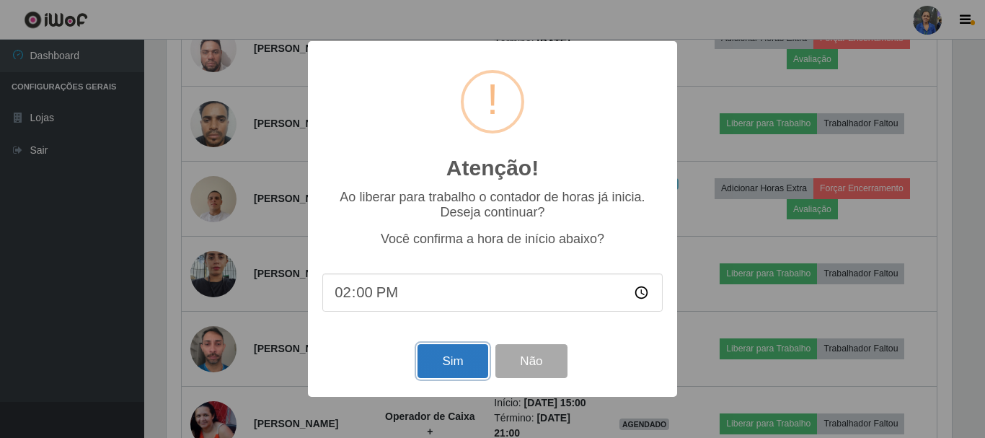
click at [466, 358] on button "Sim" at bounding box center [453, 361] width 70 height 34
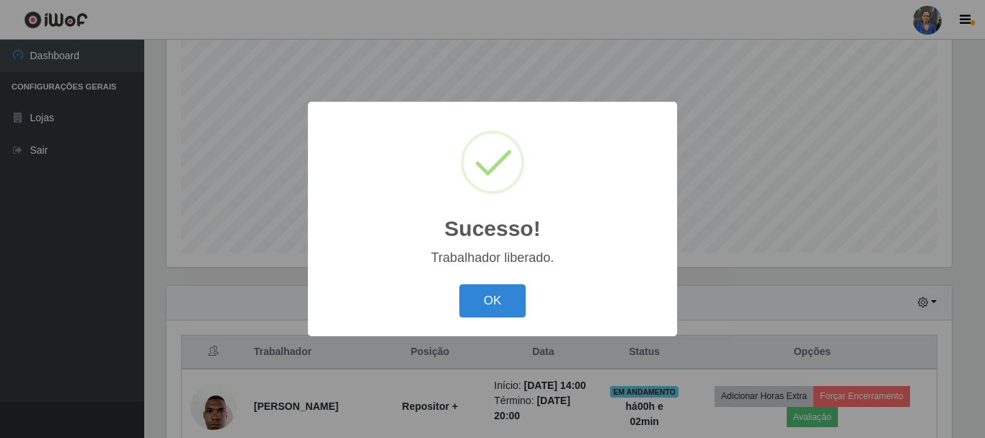
click at [510, 283] on div "OK Cancel" at bounding box center [492, 300] width 340 height 41
click at [510, 291] on button "OK" at bounding box center [492, 301] width 67 height 34
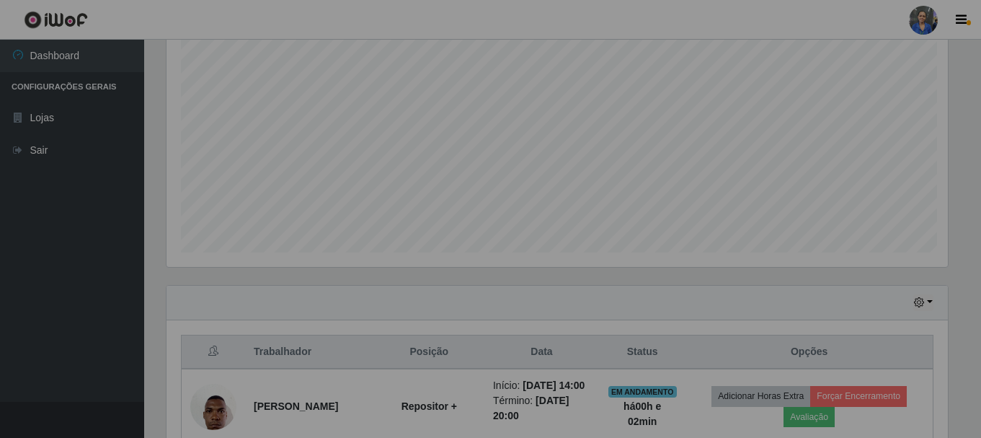
scroll to position [299, 793]
